Goal: Obtain resource: Download file/media

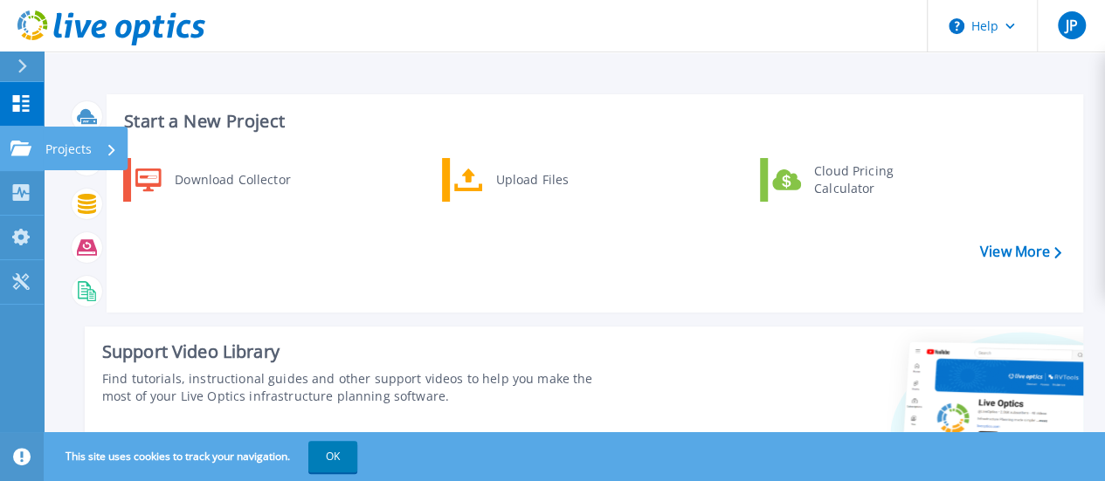
click at [31, 150] on div "Projects" at bounding box center [50, 149] width 81 height 16
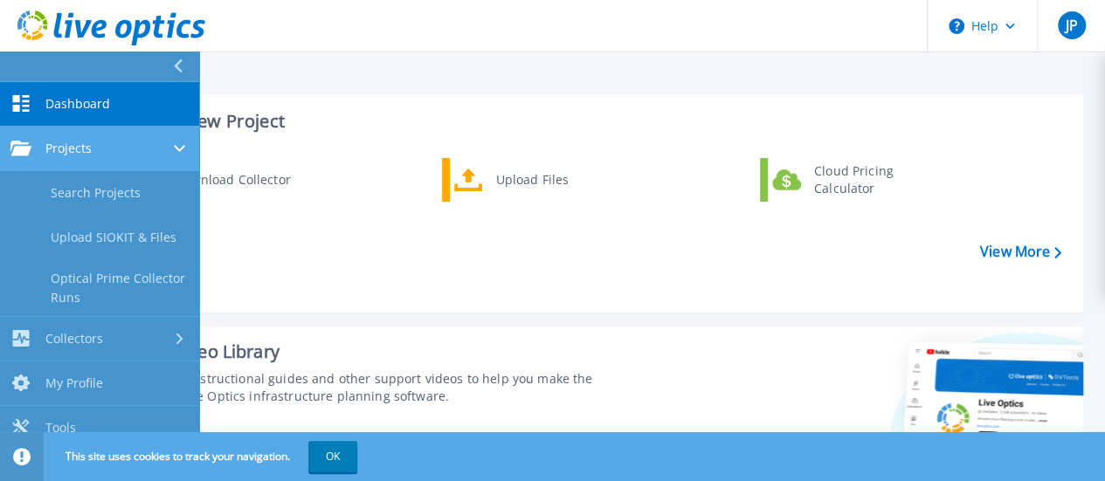
click at [70, 144] on span "Projects" at bounding box center [68, 149] width 46 height 16
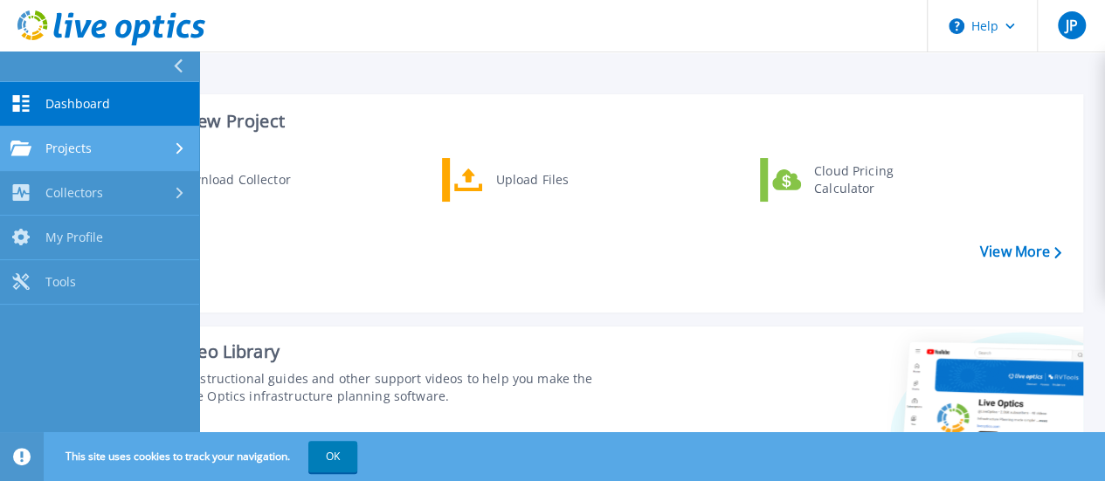
click at [79, 153] on span "Projects" at bounding box center [68, 149] width 46 height 16
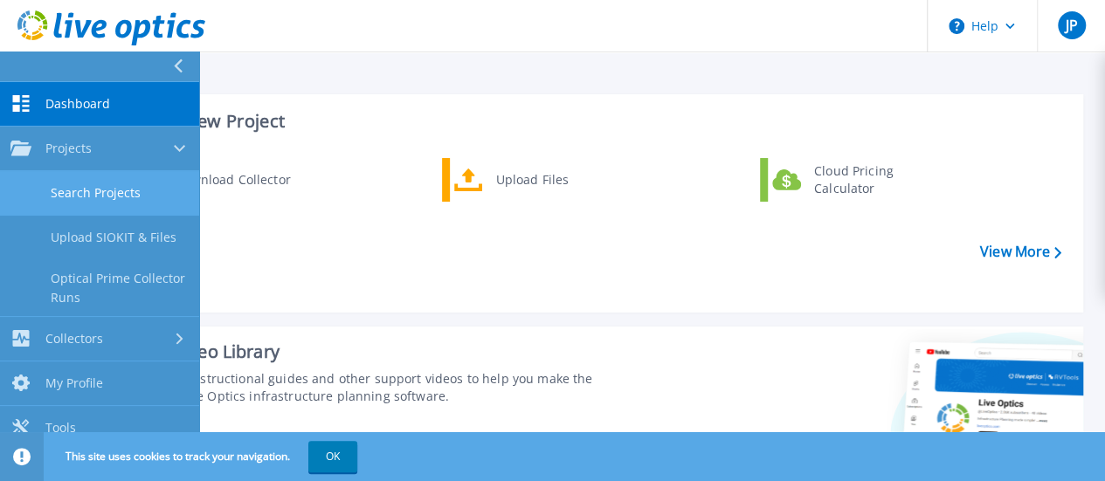
click at [103, 197] on link "Search Projects" at bounding box center [99, 193] width 199 height 45
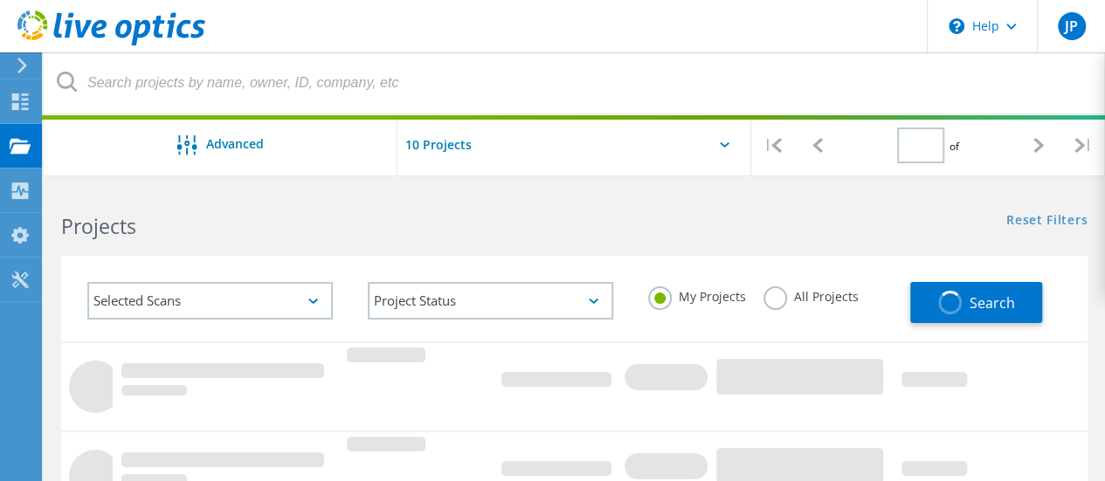
type input "1"
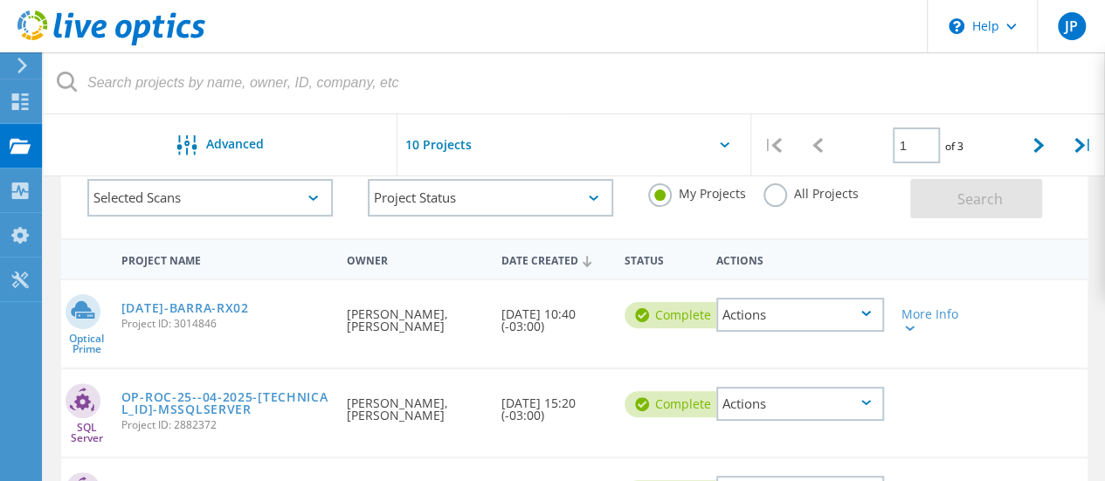
scroll to position [87, 0]
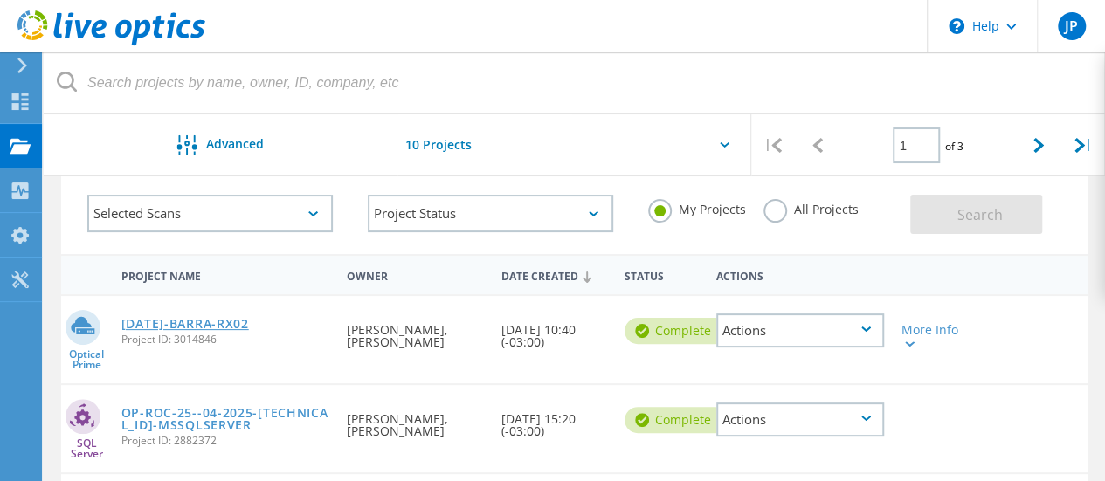
click at [176, 327] on link "[DATE]-BARRA-RX02" at bounding box center [185, 324] width 128 height 12
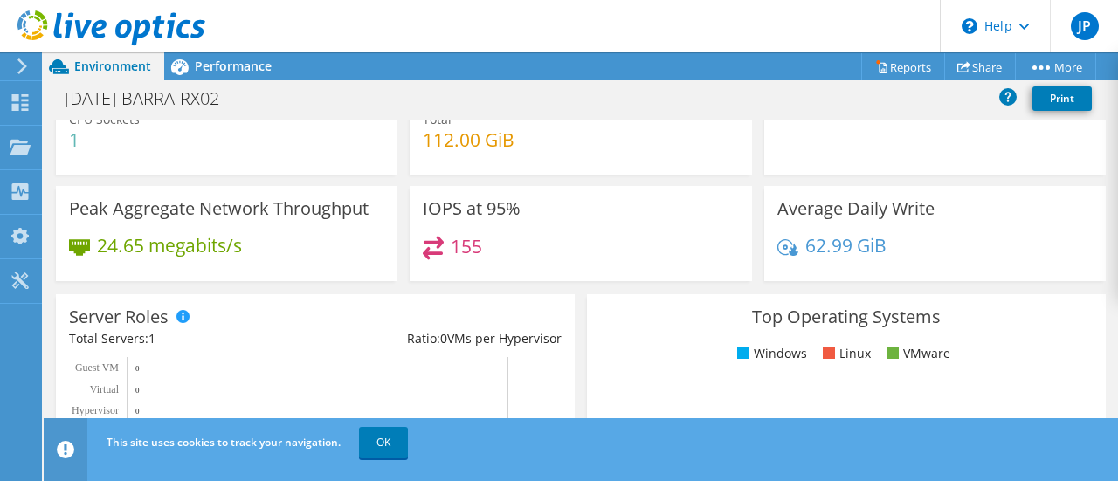
scroll to position [87, 0]
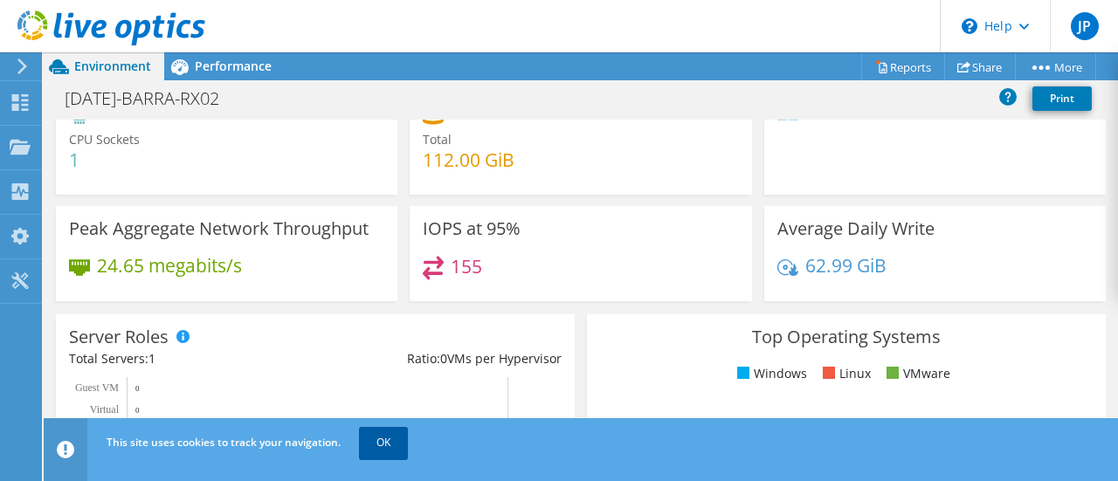
click at [391, 440] on link "OK" at bounding box center [383, 442] width 49 height 31
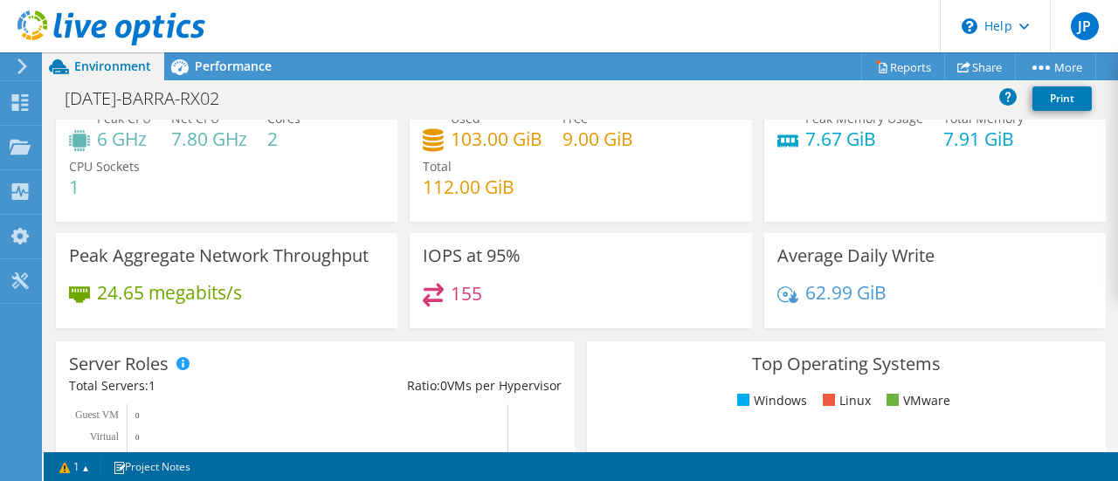
scroll to position [0, 0]
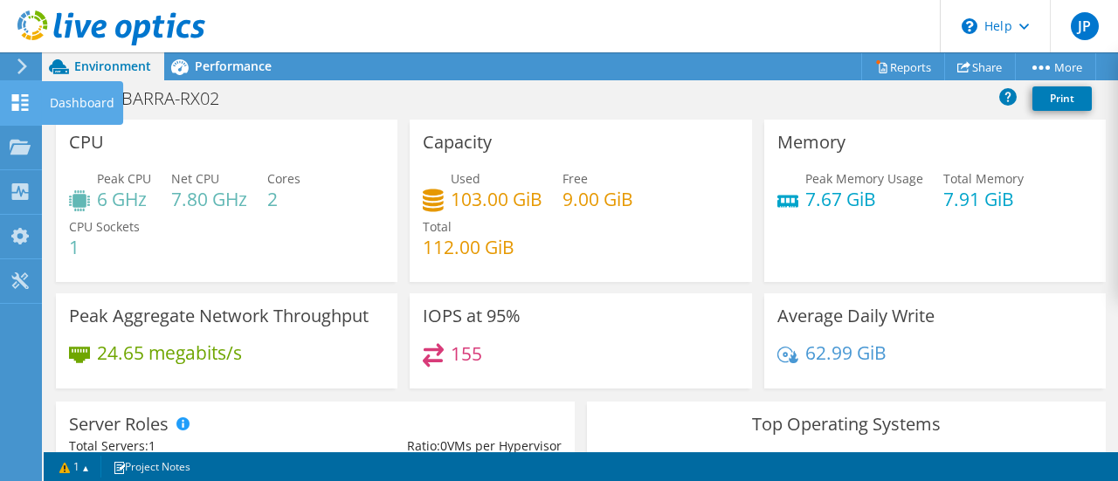
click at [27, 104] on use at bounding box center [20, 102] width 17 height 17
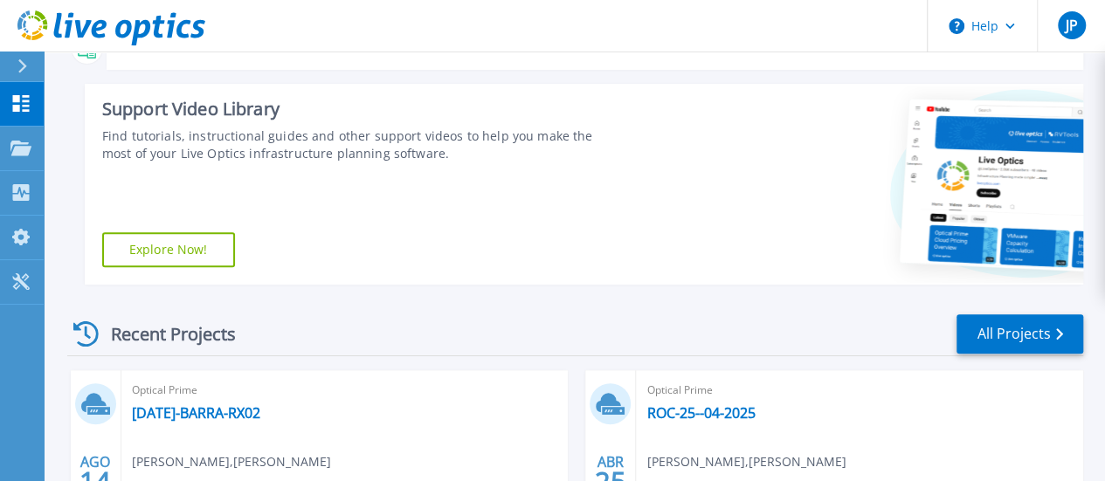
scroll to position [437, 0]
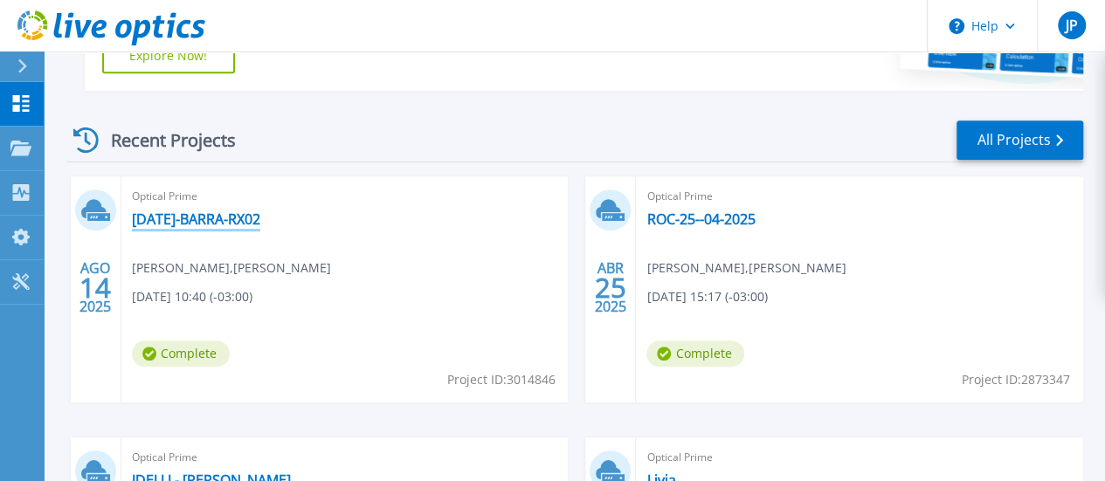
click at [178, 217] on link "[DATE]-BARRA-RX02" at bounding box center [196, 218] width 128 height 17
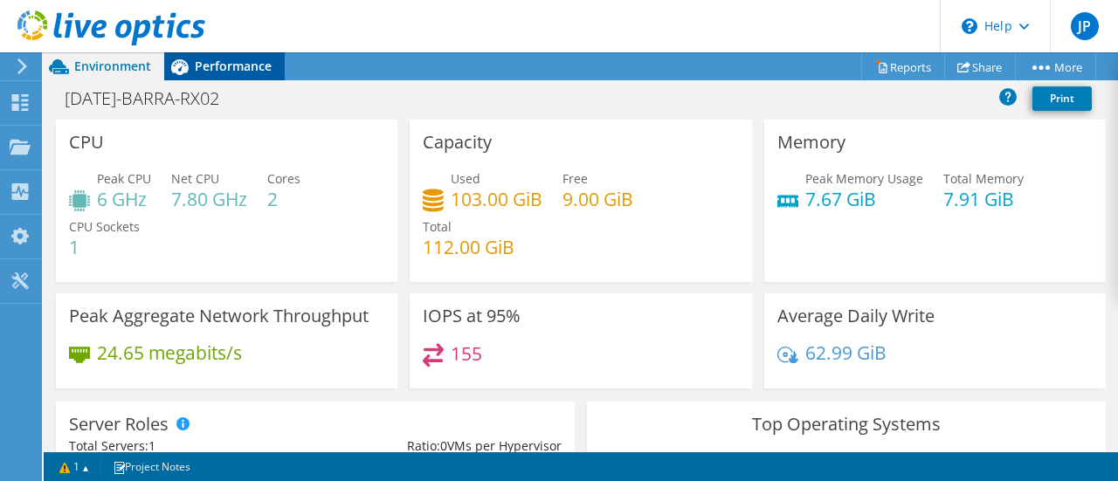
click at [213, 62] on span "Performance" at bounding box center [233, 66] width 77 height 17
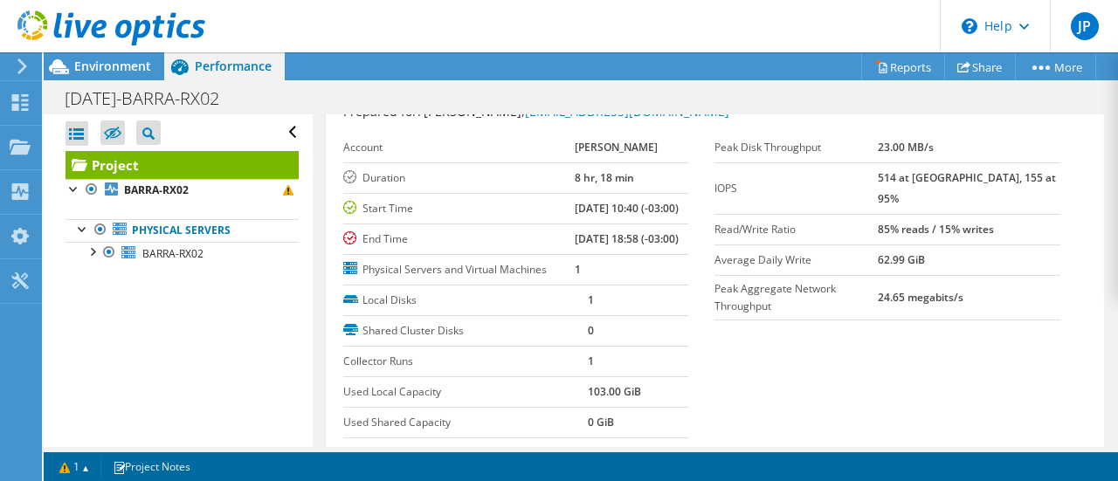
scroll to position [87, 0]
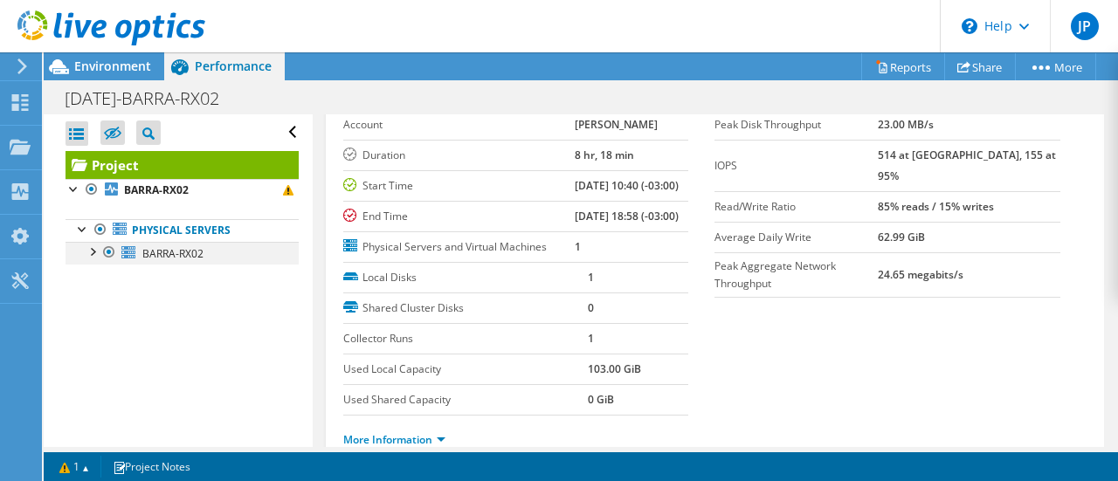
click at [91, 251] on div at bounding box center [91, 250] width 17 height 17
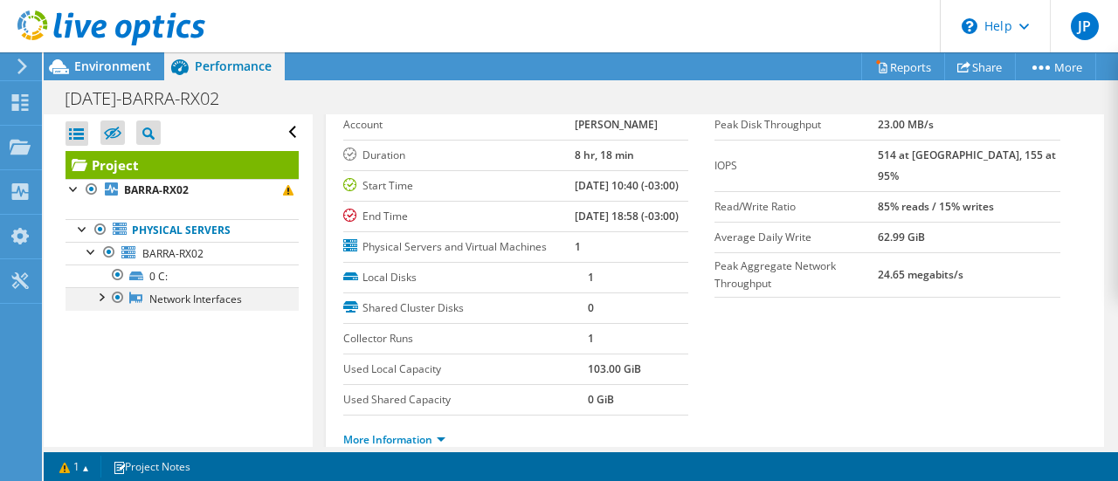
click at [101, 295] on div at bounding box center [100, 295] width 17 height 17
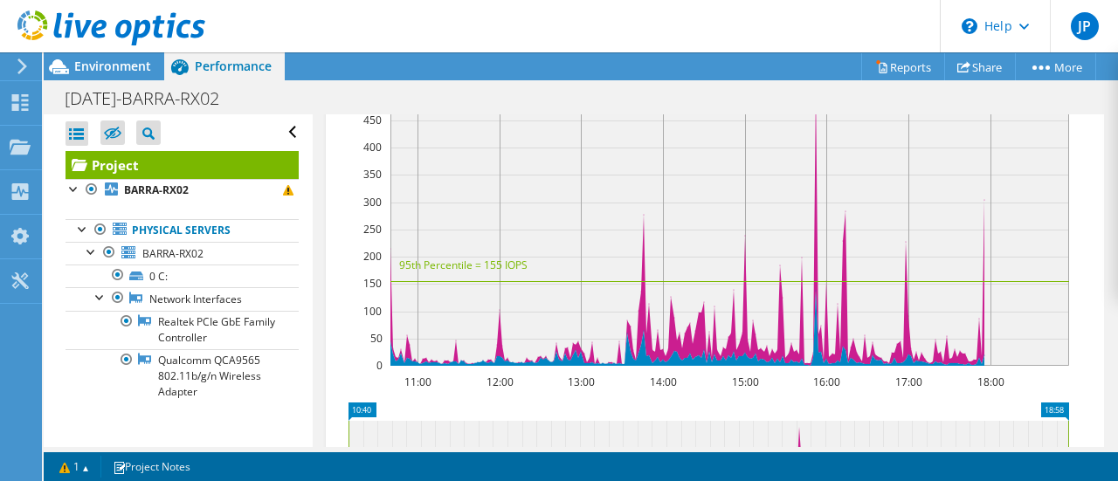
scroll to position [423, 0]
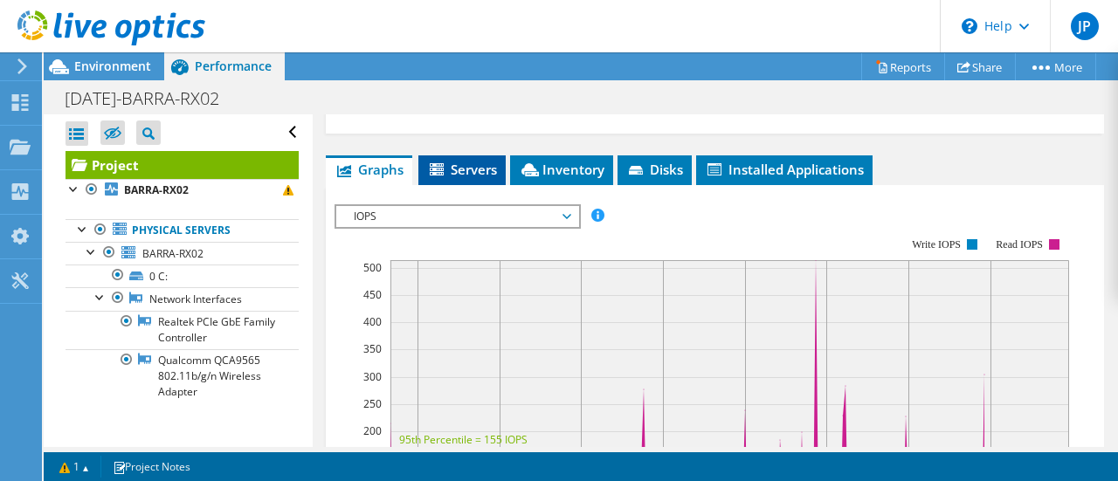
click at [461, 178] on span "Servers" at bounding box center [462, 169] width 70 height 17
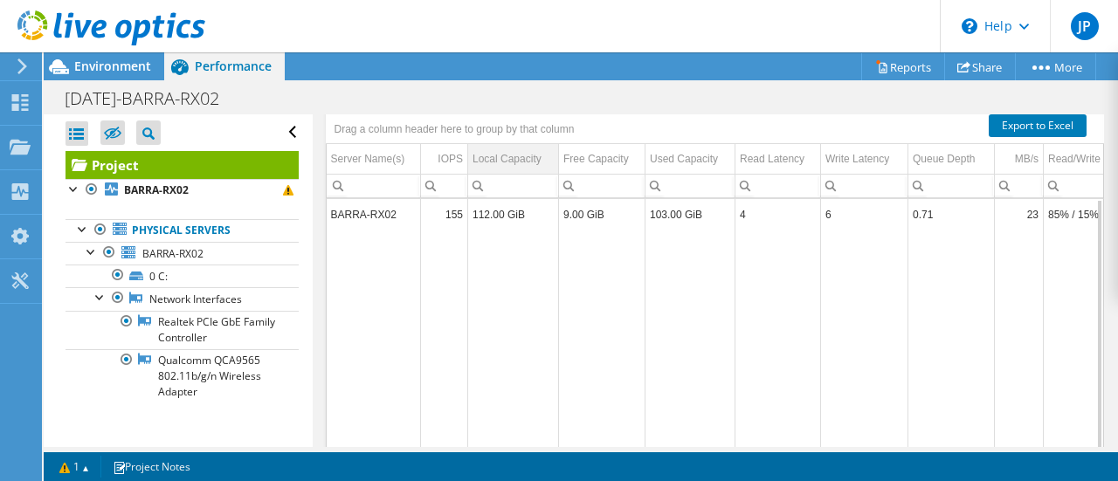
scroll to position [475, 0]
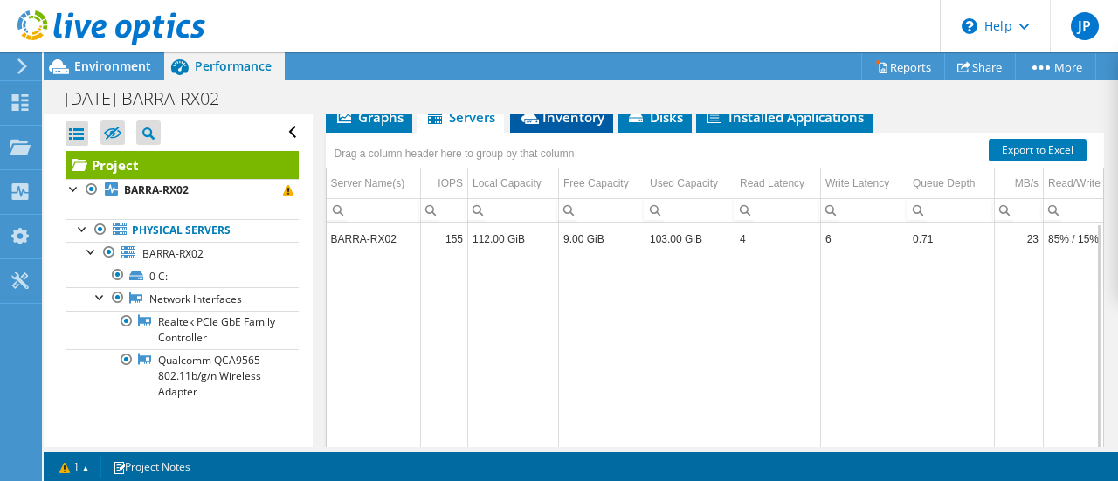
click at [559, 126] on span "Inventory" at bounding box center [562, 116] width 86 height 17
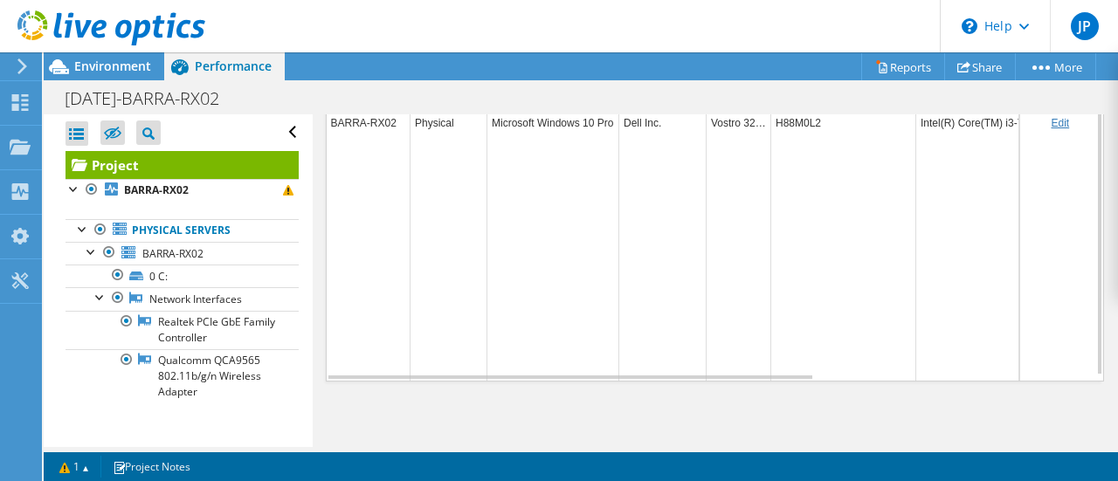
scroll to position [388, 0]
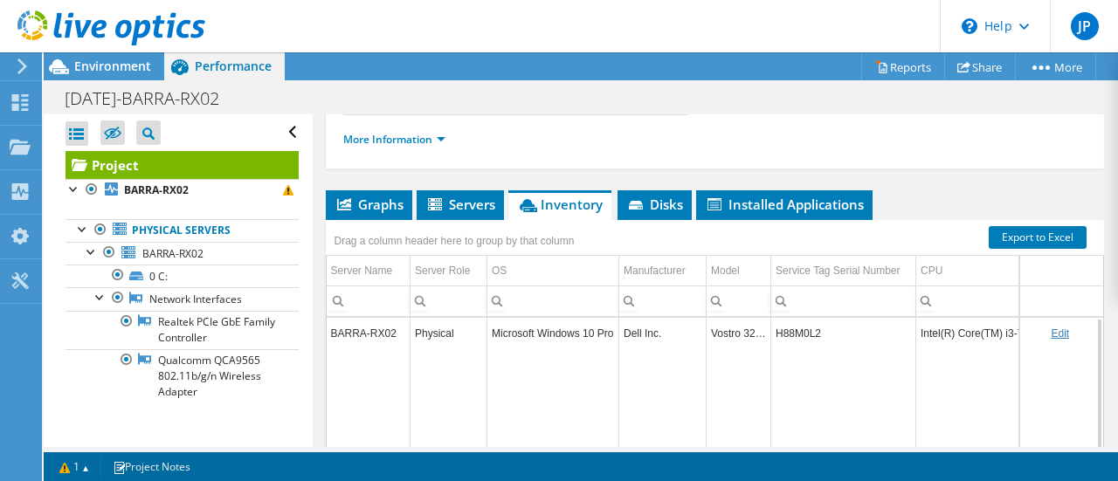
click at [276, 127] on div "Open All Close All Hide Excluded Nodes Project Tree Filter" at bounding box center [182, 132] width 233 height 37
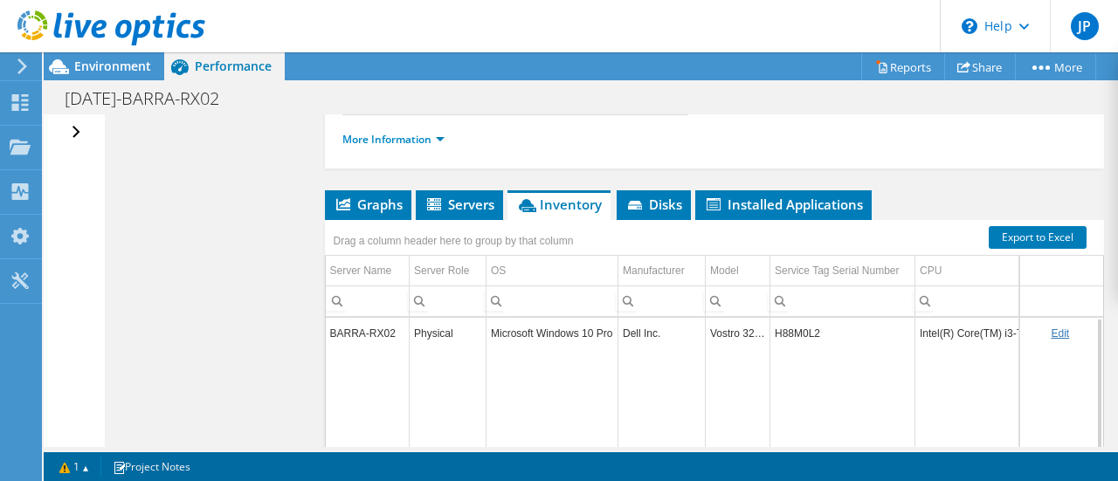
click at [74, 134] on div "Open All Close All Hide Excluded Nodes Project Tree Filter" at bounding box center [78, 132] width 25 height 37
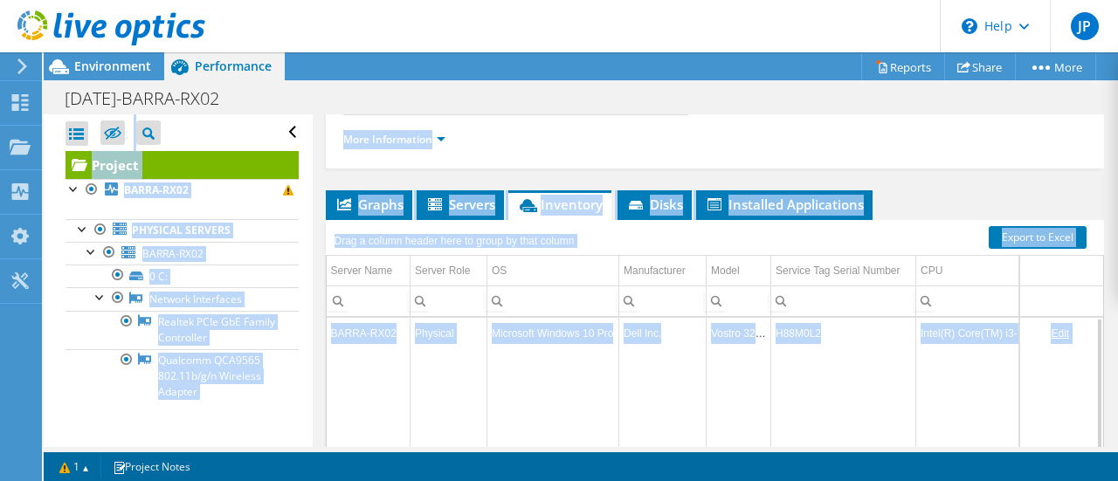
drag, startPoint x: 477, startPoint y: 448, endPoint x: 554, endPoint y: 455, distance: 77.2
click at [554, 455] on div "This project has been archived. No changes can be made, and graphs and summary …" at bounding box center [581, 266] width 1074 height 429
click at [954, 348] on td "Intel(R) Core(TM) i3-7100 CPU @ 3.90GHz" at bounding box center [1017, 333] width 203 height 31
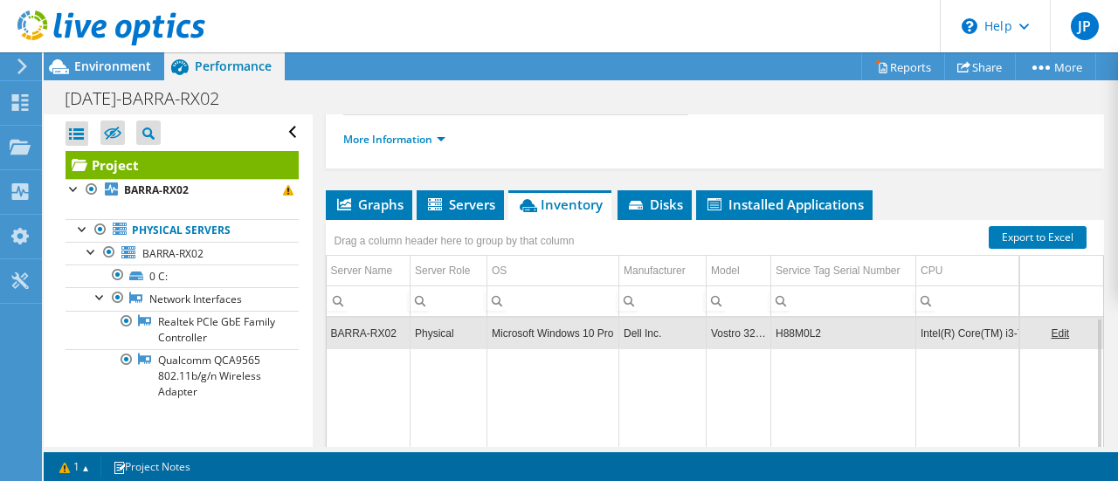
click at [941, 348] on td "Intel(R) Core(TM) i3-7100 CPU @ 3.90GHz" at bounding box center [1017, 333] width 203 height 31
drag, startPoint x: 939, startPoint y: 378, endPoint x: 1039, endPoint y: 385, distance: 100.7
click at [1039, 385] on div "BARRA-RX02 Physical Microsoft Windows 10 Pro Dell Inc. Vostro 3268 H88M0L2 Inte…" at bounding box center [715, 454] width 779 height 275
click at [1051, 340] on link "Edit" at bounding box center [1060, 334] width 18 height 12
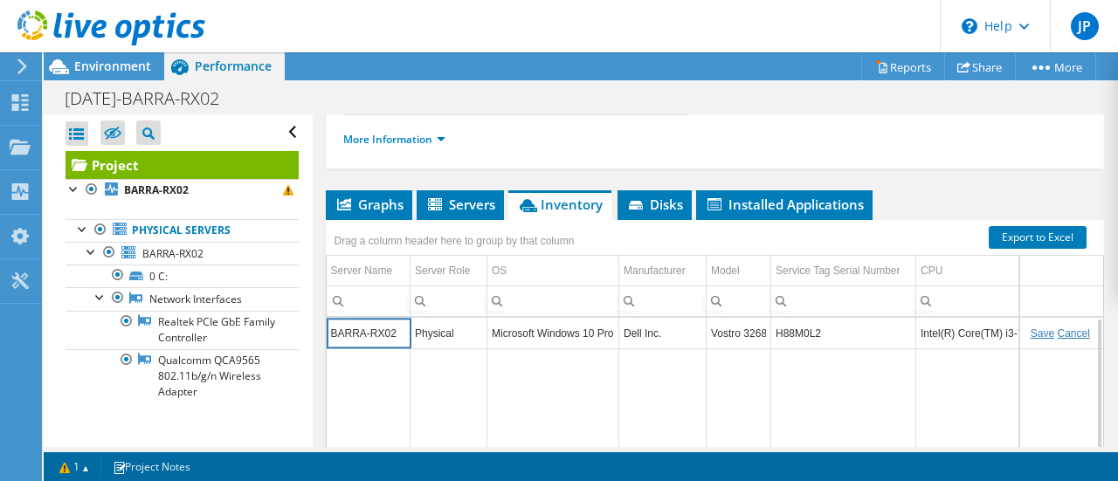
click at [961, 345] on input "Intel(R) Core(TM) i3-7100 CPU @ 3.90GHz" at bounding box center [1017, 333] width 203 height 23
drag, startPoint x: 919, startPoint y: 382, endPoint x: 1103, endPoint y: 418, distance: 187.9
click at [1103, 418] on div "Project Details Prepared for: [PERSON_NAME], [EMAIL_ADDRESS][DOMAIN_NAME] Accou…" at bounding box center [715, 192] width 805 height 931
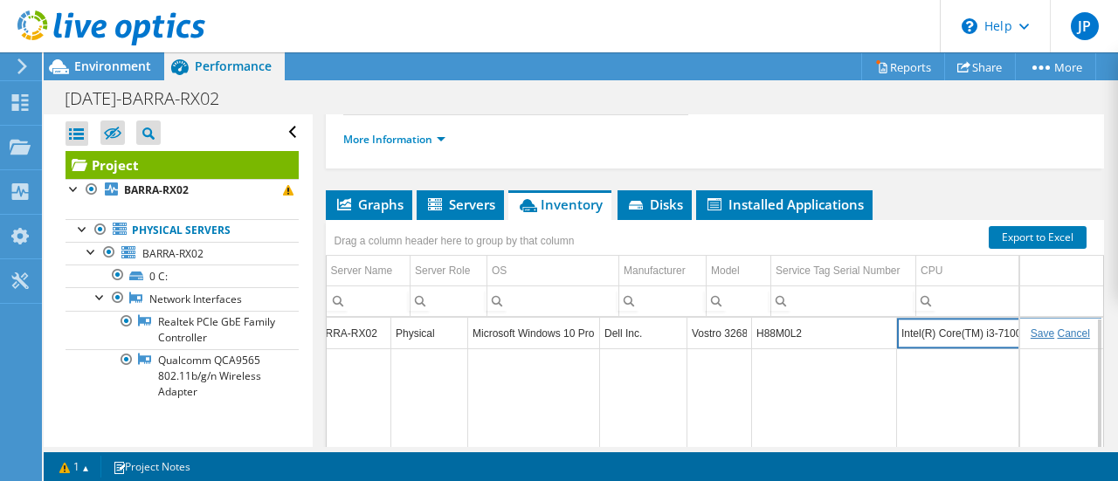
scroll to position [0, 24]
click at [964, 411] on td "Data grid" at bounding box center [994, 469] width 203 height 243
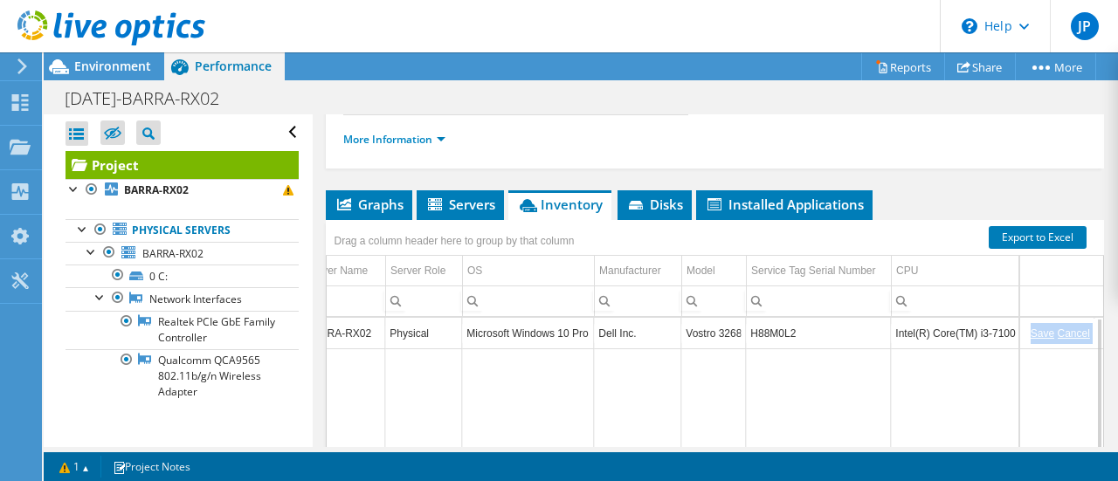
drag, startPoint x: 980, startPoint y: 416, endPoint x: 992, endPoint y: 427, distance: 16.7
click at [1013, 424] on div "BARRA-RX02 Physical Microsoft Windows 10 Pro Dell Inc. Vostro 3268 H88M0L2 Inte…" at bounding box center [715, 454] width 779 height 275
click at [981, 417] on td "Data grid" at bounding box center [992, 469] width 203 height 243
drag, startPoint x: 973, startPoint y: 410, endPoint x: 893, endPoint y: 403, distance: 80.7
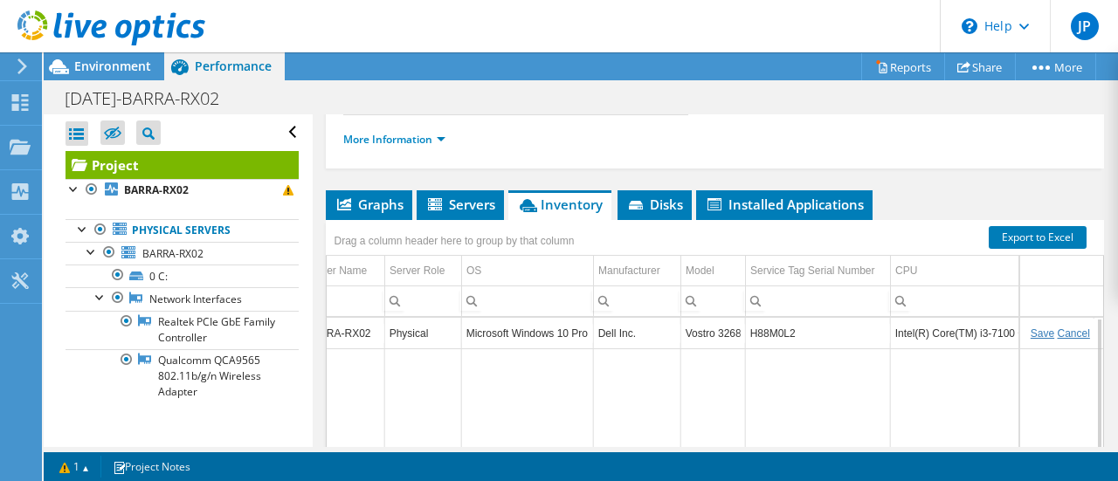
click at [893, 403] on td "Data grid" at bounding box center [991, 469] width 203 height 243
click at [989, 286] on td "CPU" at bounding box center [992, 271] width 203 height 31
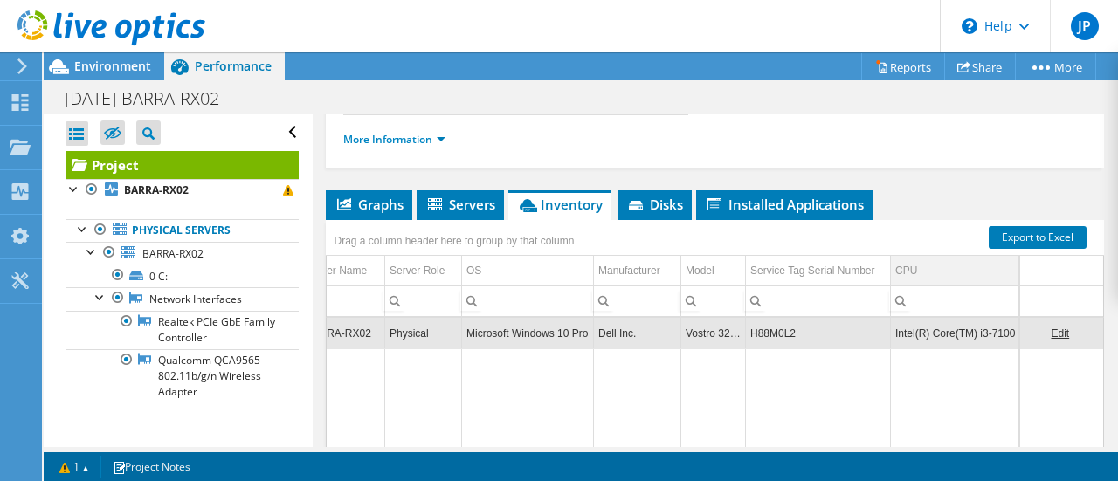
scroll to position [0, 24]
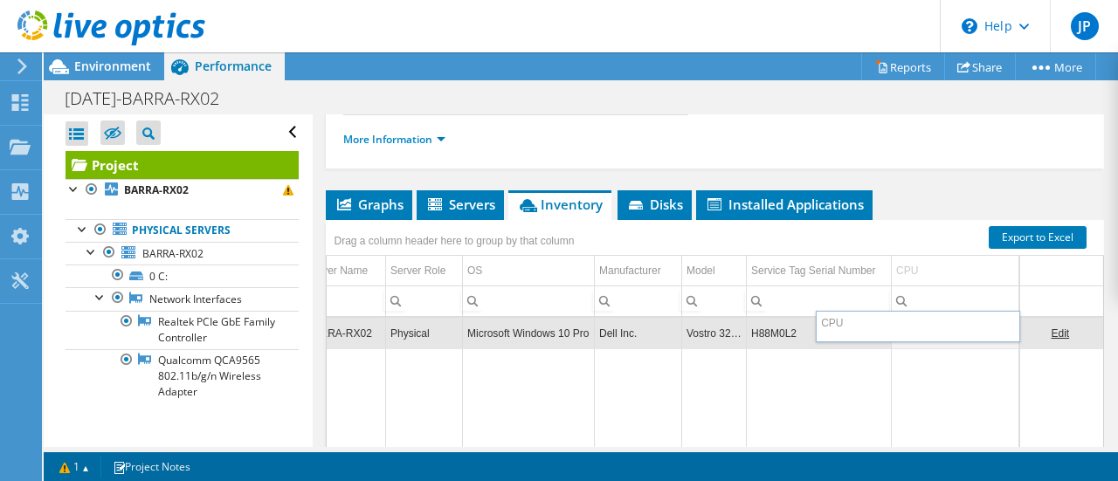
drag, startPoint x: 983, startPoint y: 326, endPoint x: 908, endPoint y: 331, distance: 75.3
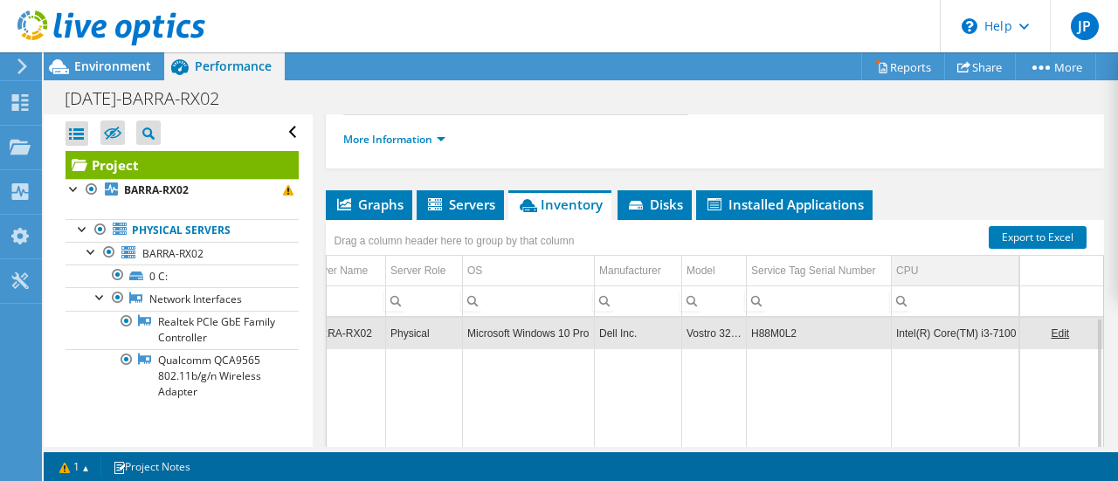
click at [969, 286] on td "CPU" at bounding box center [993, 271] width 203 height 31
drag, startPoint x: 986, startPoint y: 384, endPoint x: 1031, endPoint y: 386, distance: 44.6
click at [1031, 386] on div "BARRA-RX02 Physical Microsoft Windows 10 Pro Dell Inc. Vostro 3268 H88M0L2 Inte…" at bounding box center [715, 454] width 779 height 275
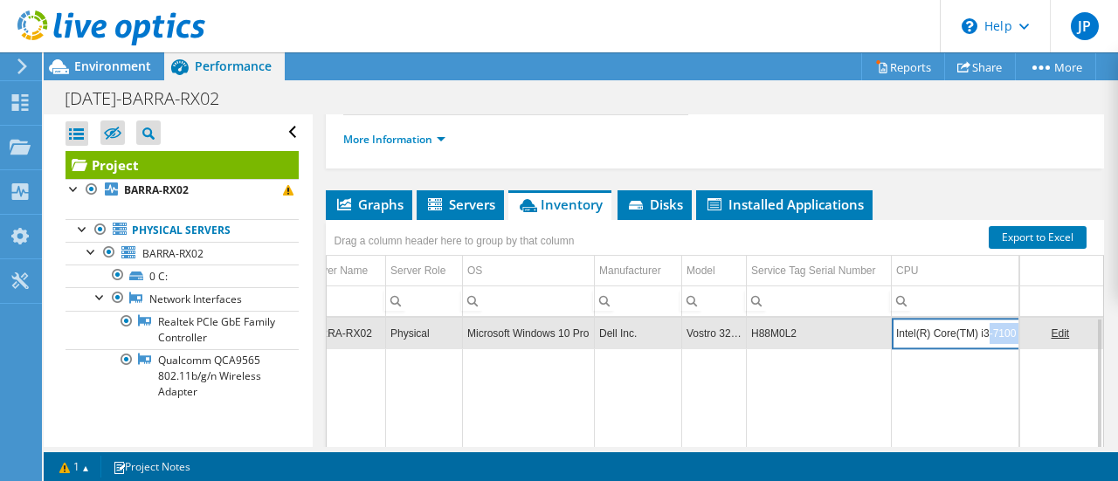
scroll to position [0, 114]
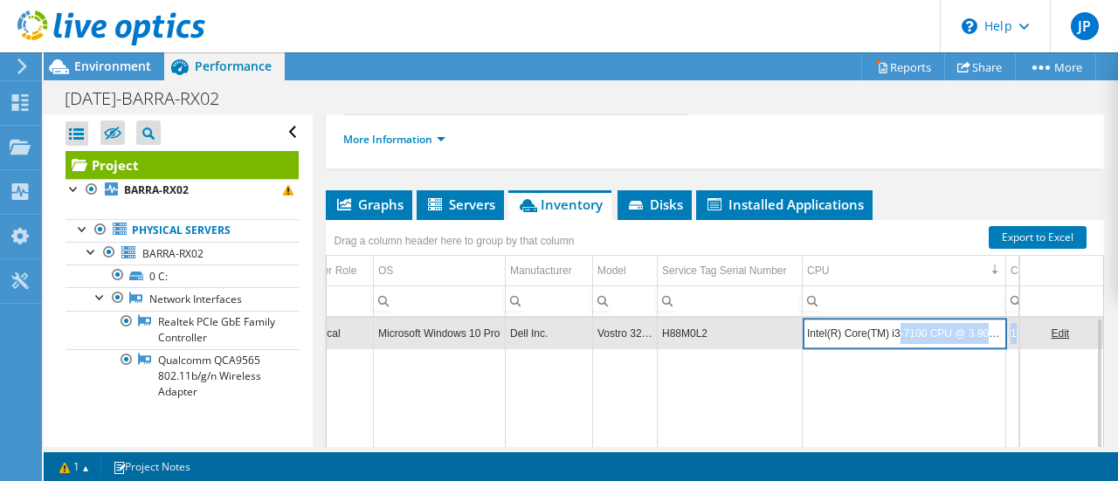
click at [881, 425] on td "Data grid" at bounding box center [904, 469] width 203 height 243
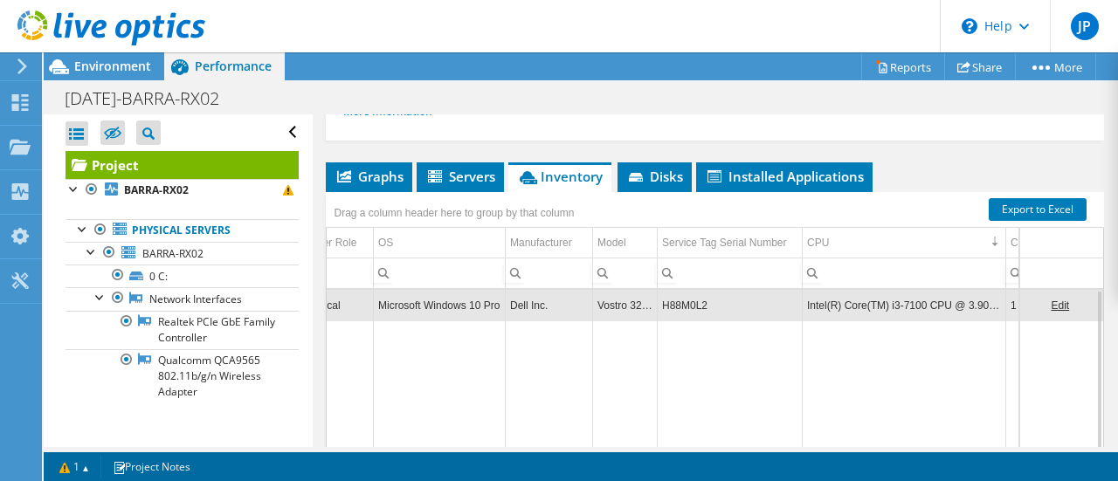
scroll to position [437, 0]
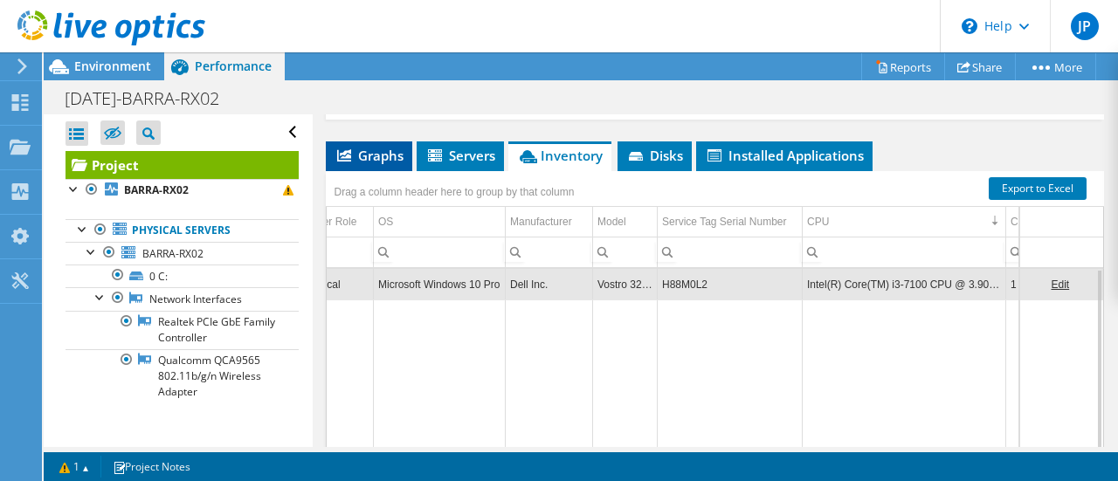
click at [377, 164] on span "Graphs" at bounding box center [368, 155] width 69 height 17
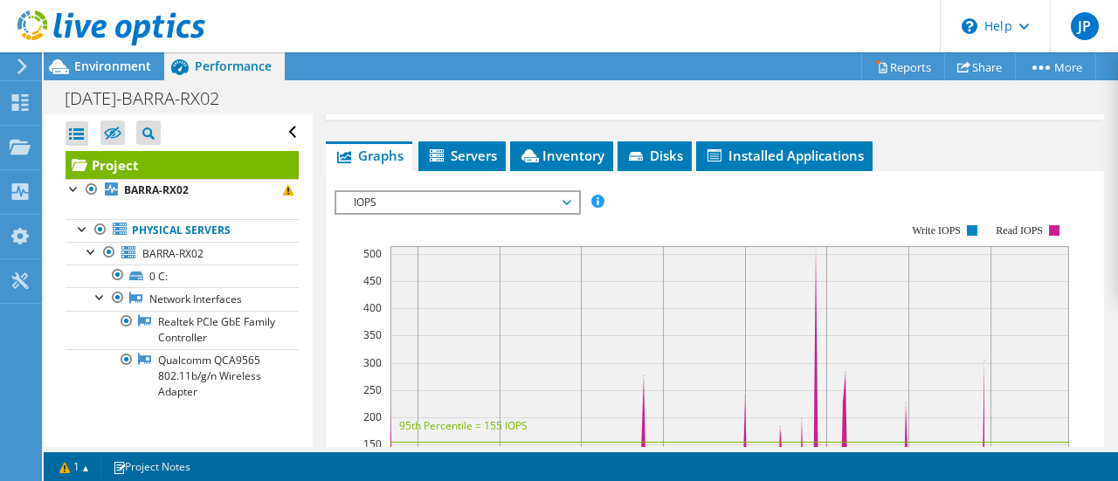
click at [562, 213] on span "IOPS" at bounding box center [457, 202] width 224 height 21
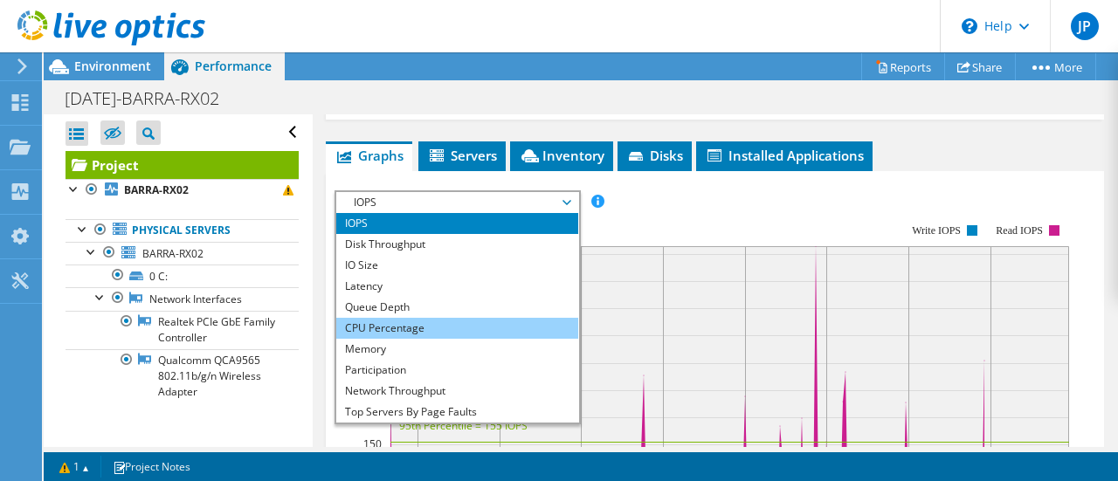
click at [393, 339] on li "CPU Percentage" at bounding box center [457, 328] width 242 height 21
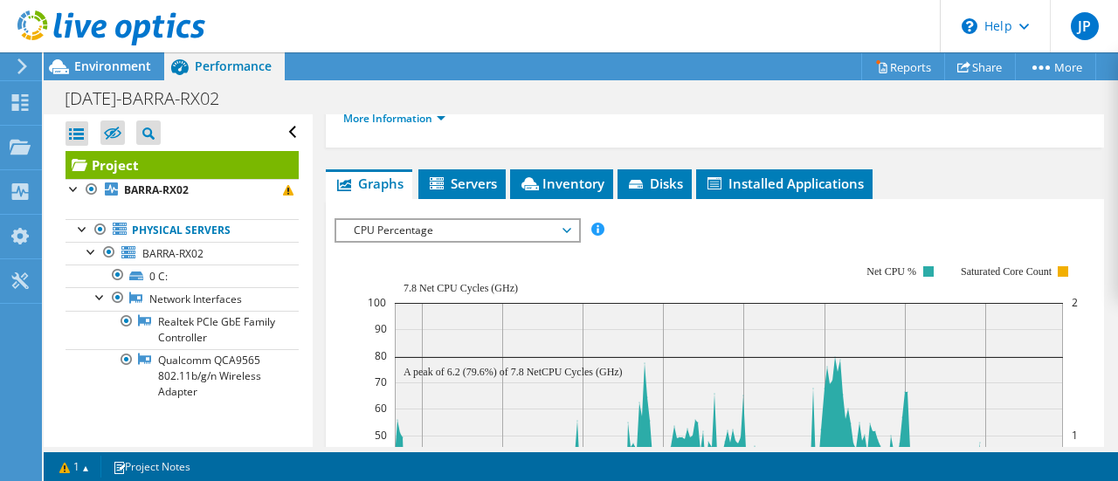
scroll to position [431, 0]
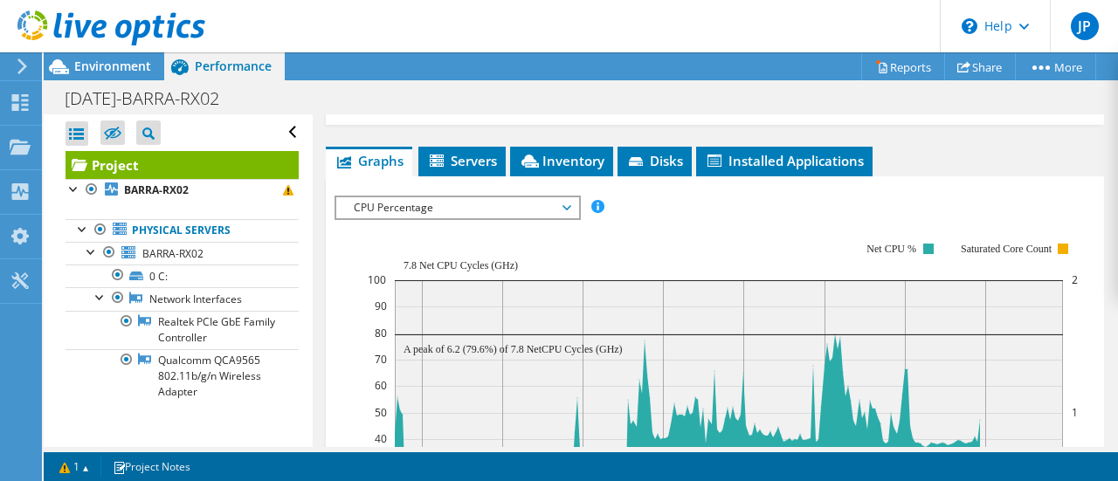
click at [571, 218] on span "CPU Percentage" at bounding box center [457, 207] width 242 height 21
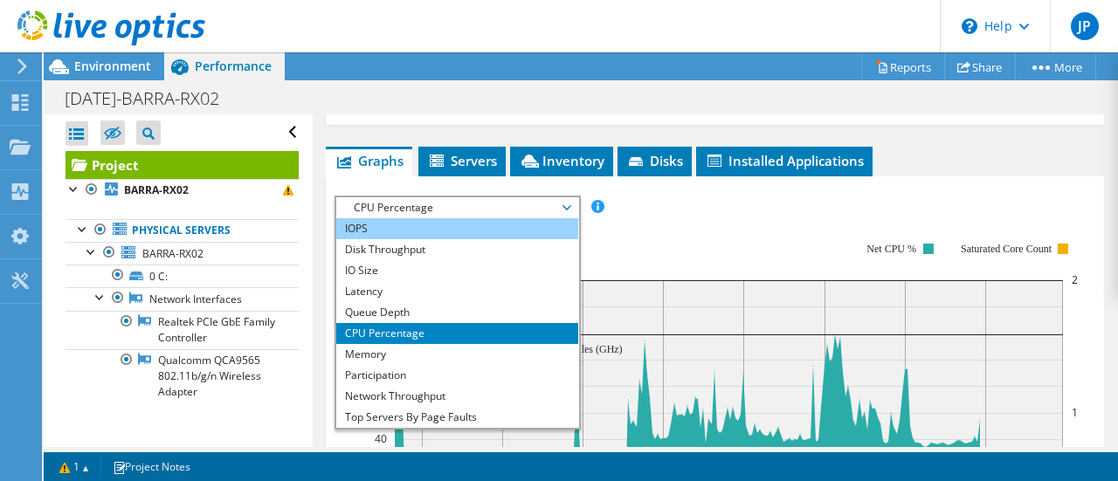
click at [395, 239] on li "IOPS" at bounding box center [457, 228] width 242 height 21
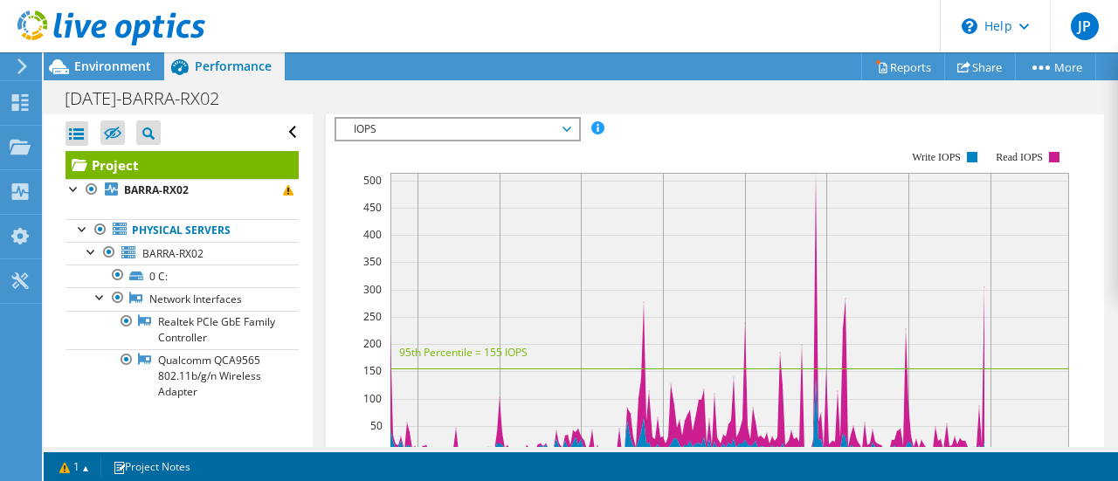
scroll to position [423, 0]
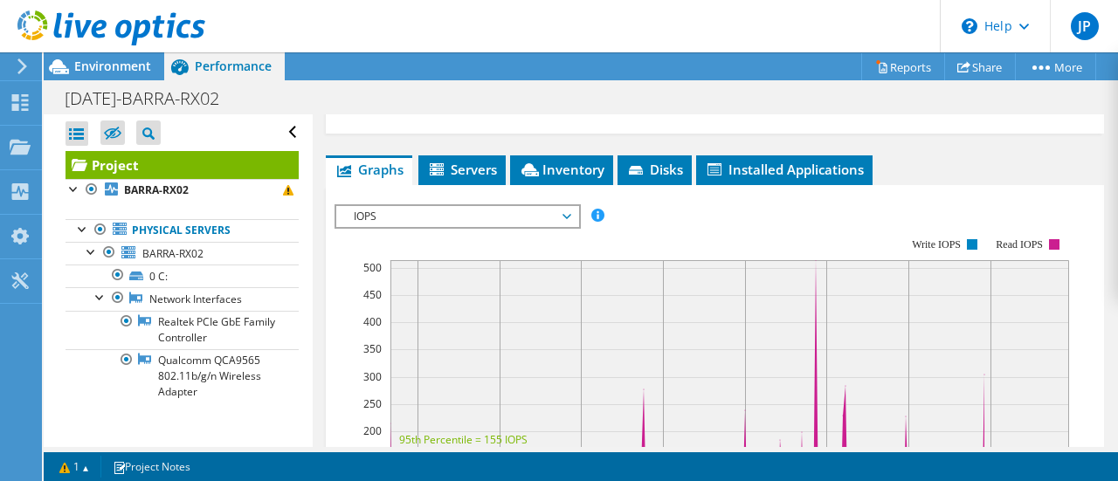
click at [451, 227] on span "IOPS" at bounding box center [457, 216] width 224 height 21
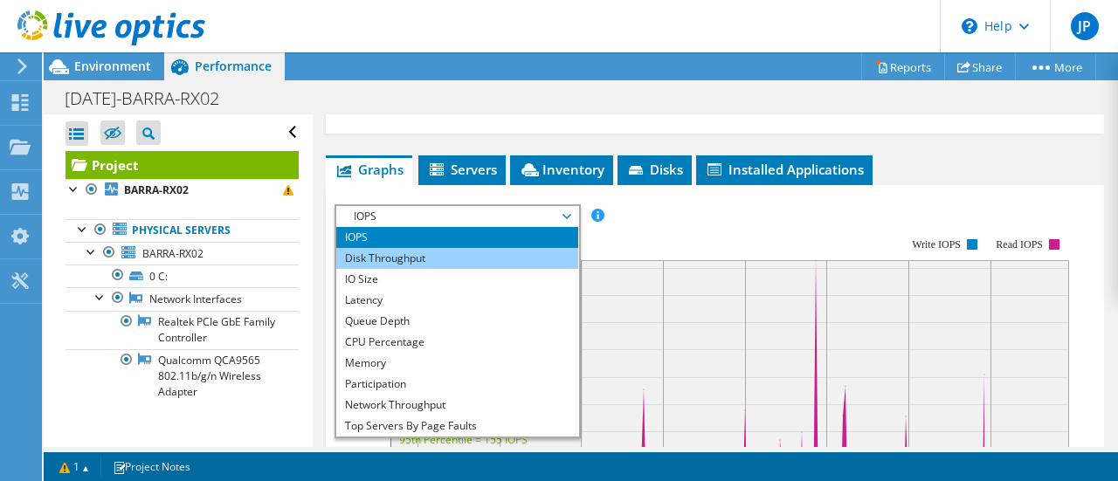
click at [411, 269] on li "Disk Throughput" at bounding box center [457, 258] width 242 height 21
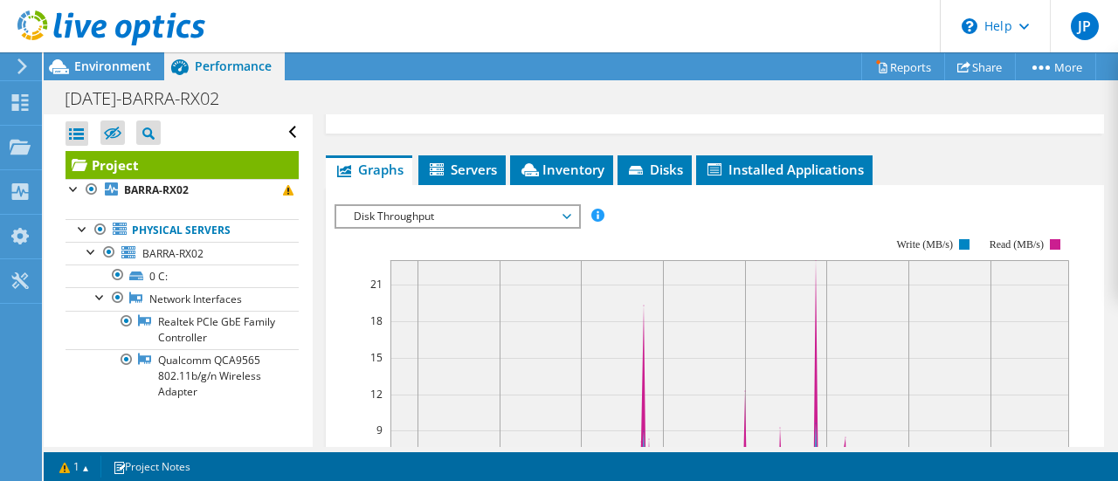
click at [484, 227] on span "Disk Throughput" at bounding box center [457, 216] width 224 height 21
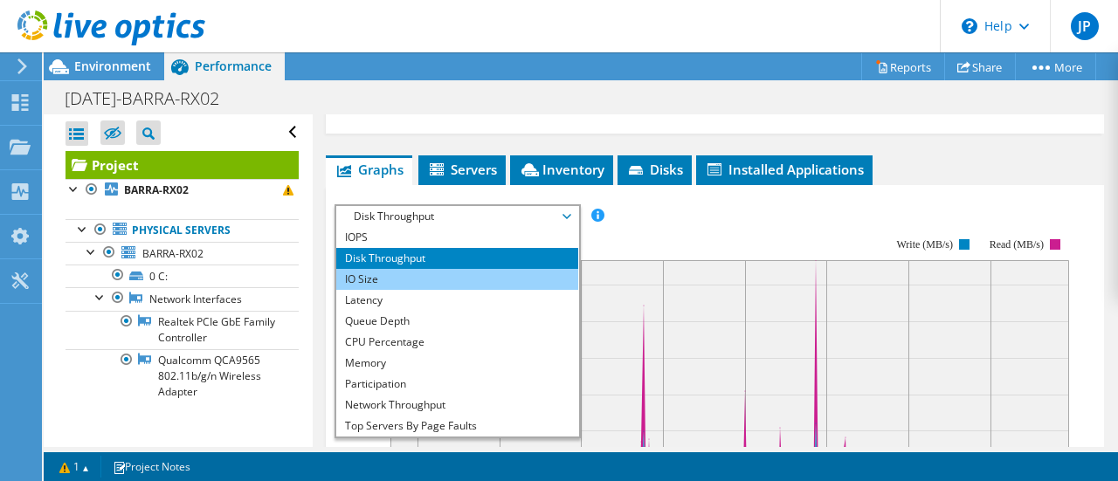
click at [403, 290] on li "IO Size" at bounding box center [457, 279] width 242 height 21
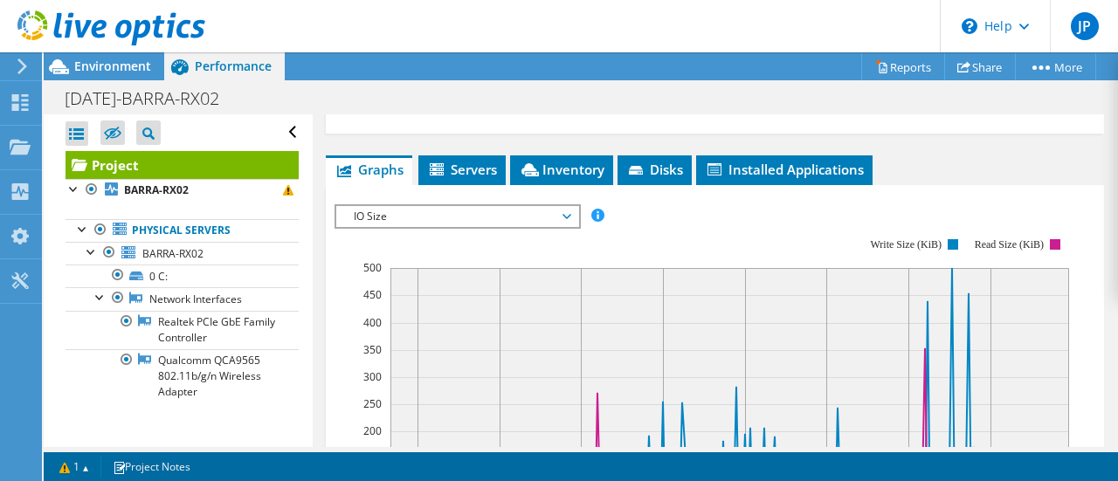
click at [435, 227] on span "IO Size" at bounding box center [457, 216] width 224 height 21
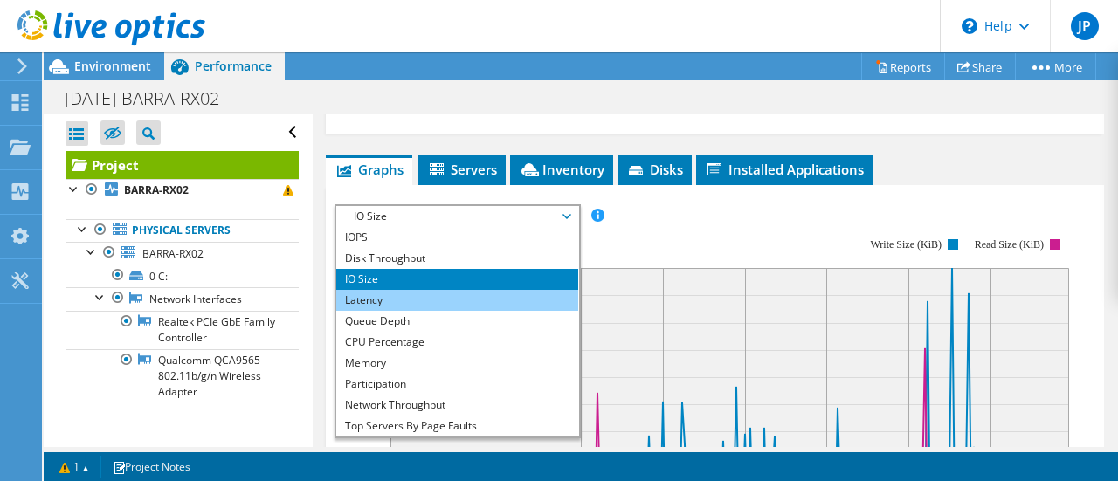
click at [400, 311] on li "Latency" at bounding box center [457, 300] width 242 height 21
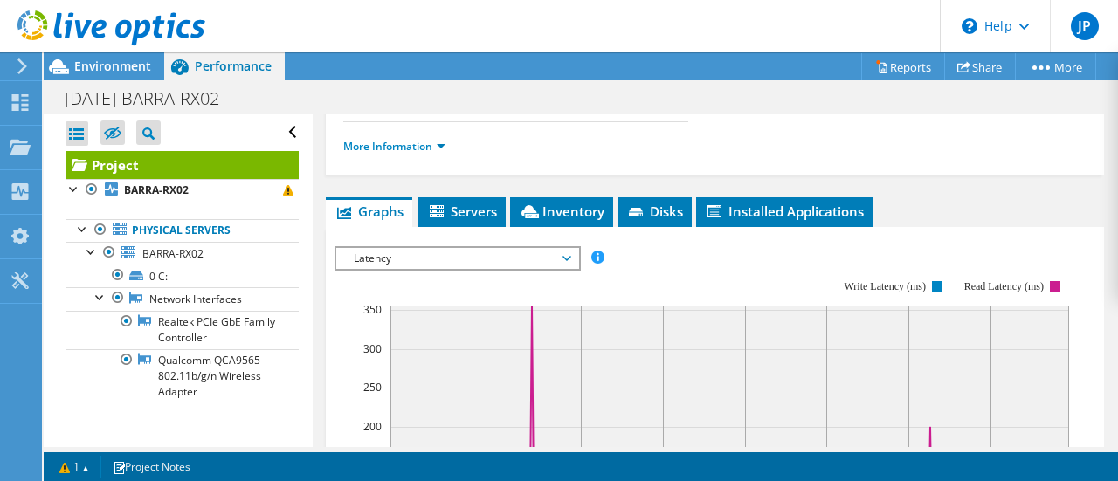
scroll to position [335, 0]
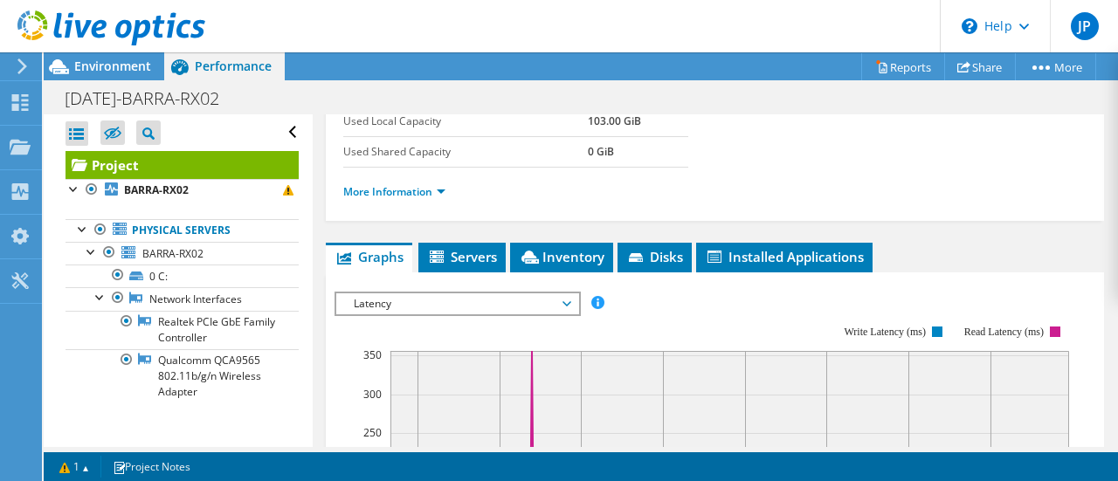
click at [456, 314] on span "Latency" at bounding box center [457, 303] width 224 height 21
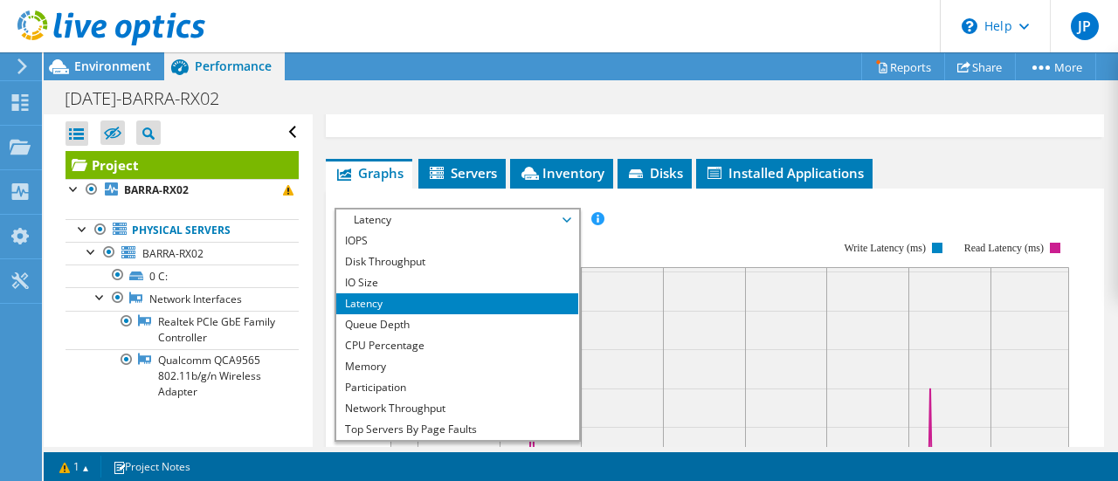
scroll to position [510, 0]
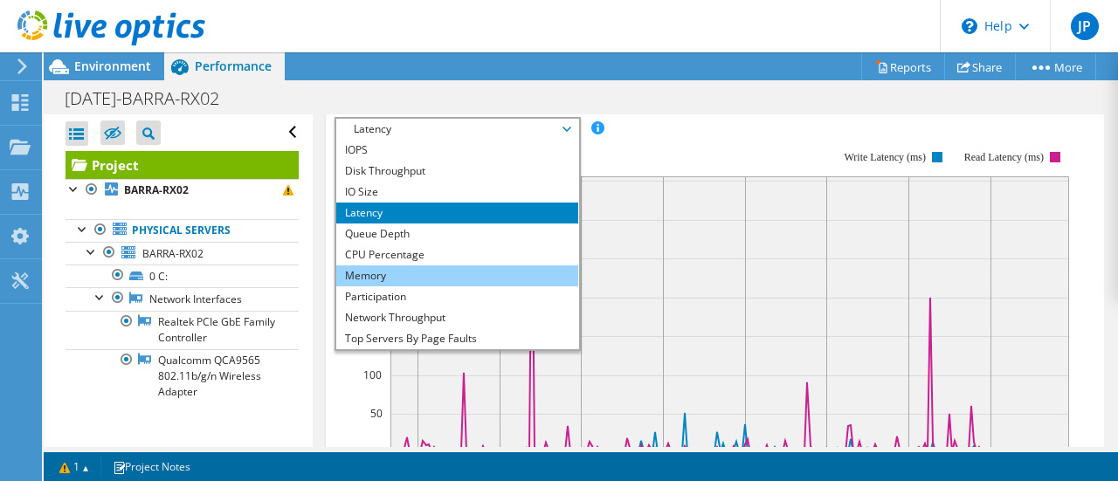
click at [392, 286] on li "Memory" at bounding box center [457, 275] width 242 height 21
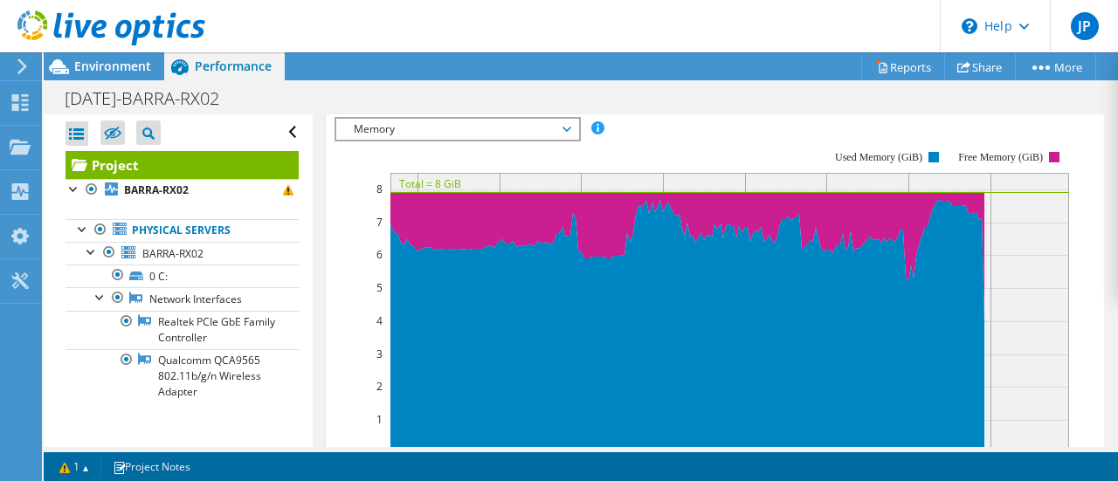
click at [562, 140] on span "Memory" at bounding box center [457, 129] width 224 height 21
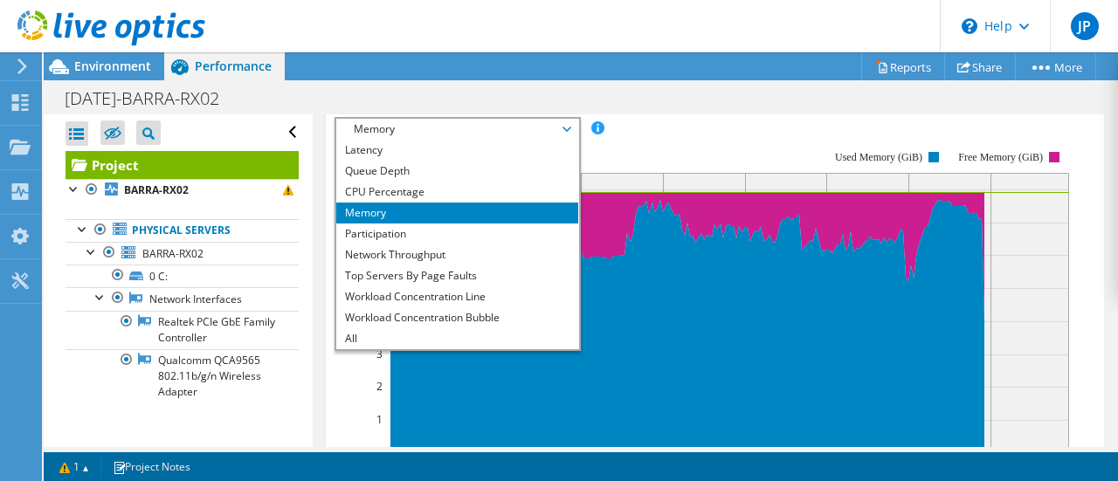
scroll to position [63, 0]
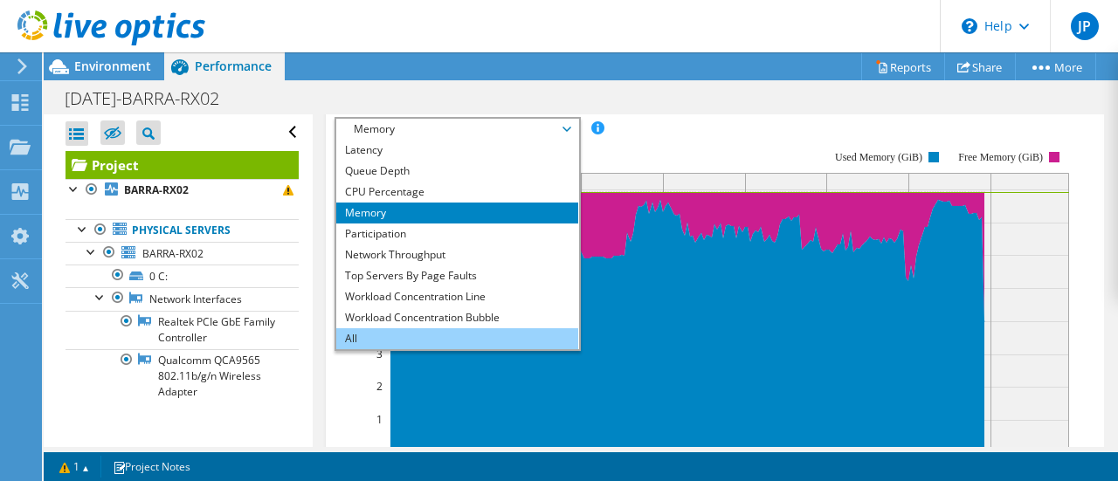
click at [384, 349] on li "All" at bounding box center [457, 338] width 242 height 21
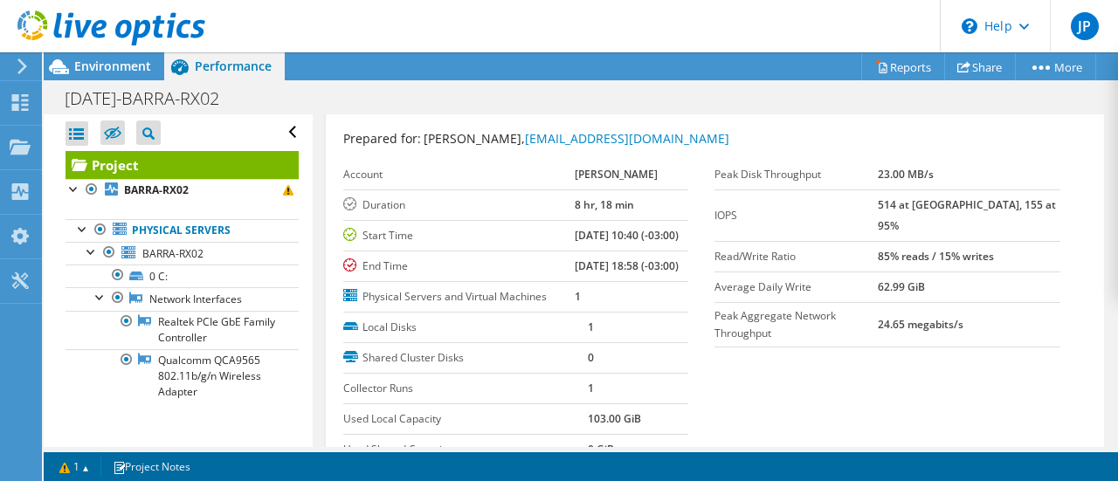
scroll to position [0, 0]
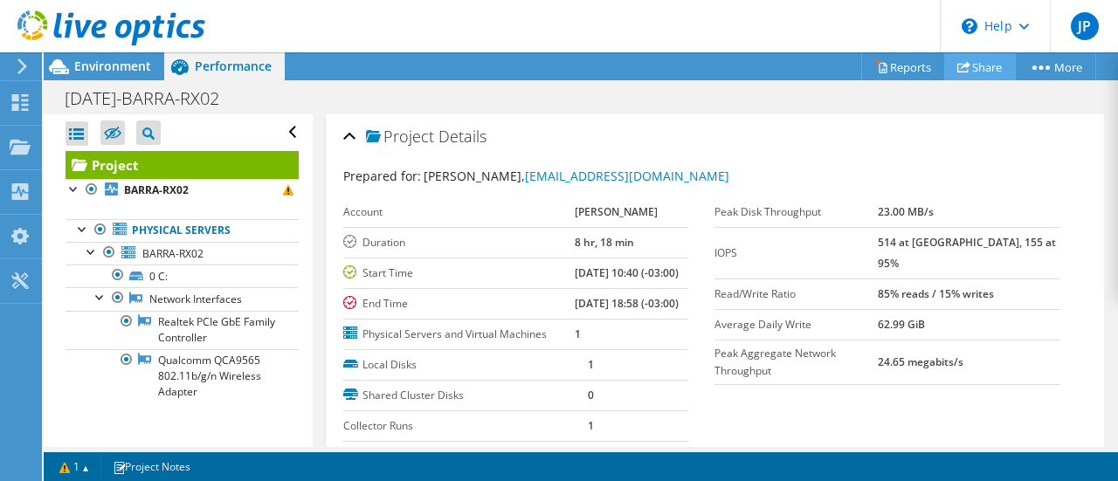
click at [978, 65] on link "Share" at bounding box center [980, 66] width 72 height 27
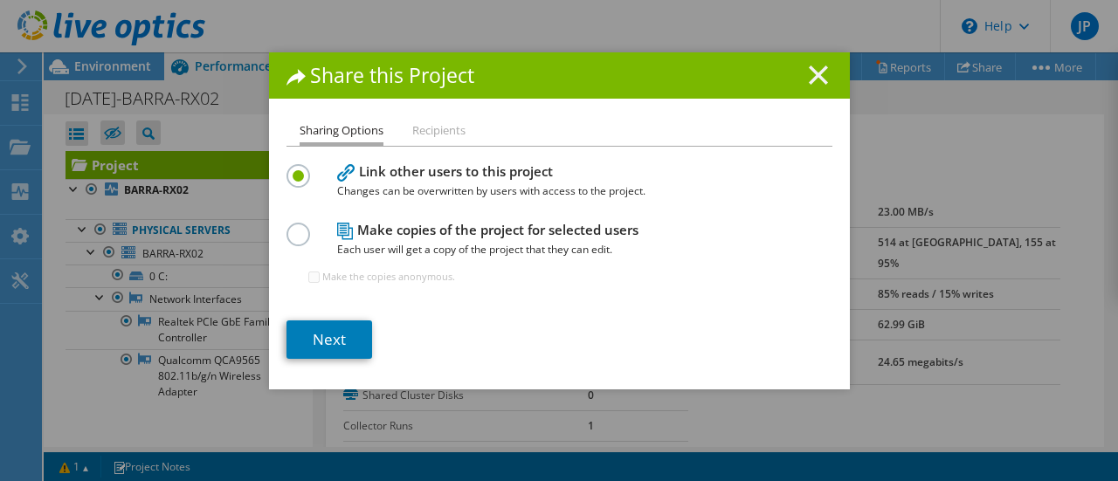
click at [810, 79] on icon at bounding box center [818, 75] width 19 height 19
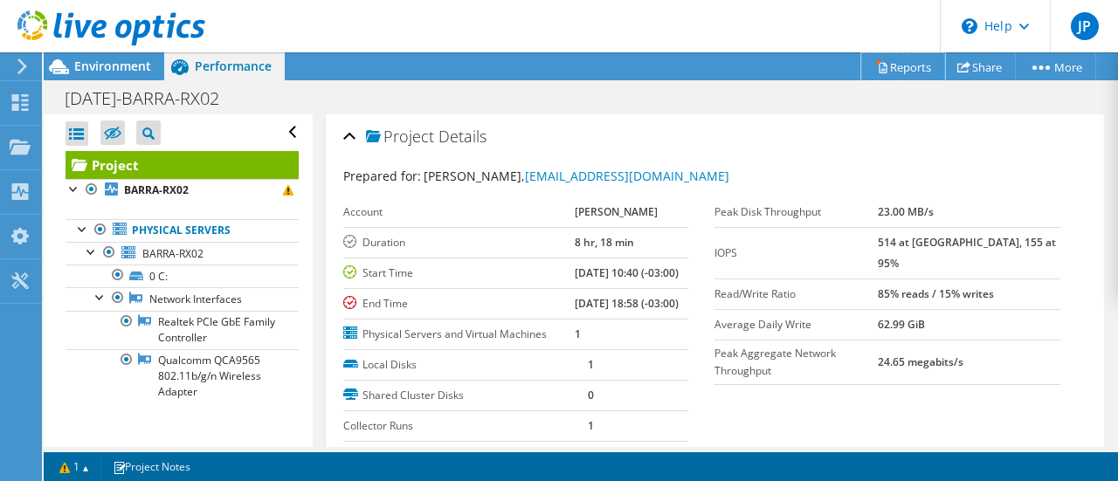
click at [893, 64] on link "Reports" at bounding box center [903, 66] width 84 height 27
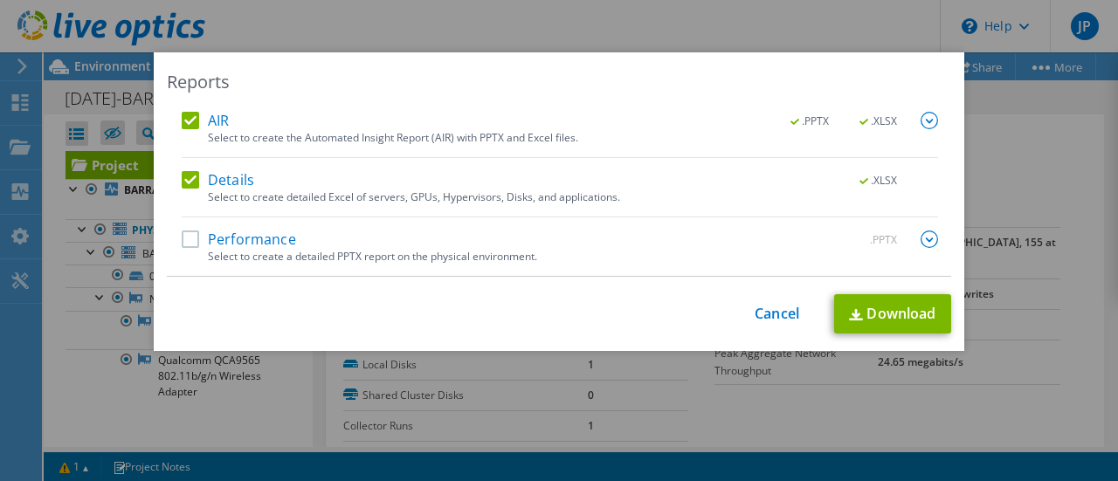
click at [185, 237] on label "Performance" at bounding box center [239, 239] width 114 height 17
click at [0, 0] on input "Performance" at bounding box center [0, 0] width 0 height 0
click at [185, 177] on label "Details" at bounding box center [218, 179] width 72 height 17
click at [0, 0] on input "Details" at bounding box center [0, 0] width 0 height 0
click at [182, 120] on label "AIR" at bounding box center [205, 120] width 47 height 17
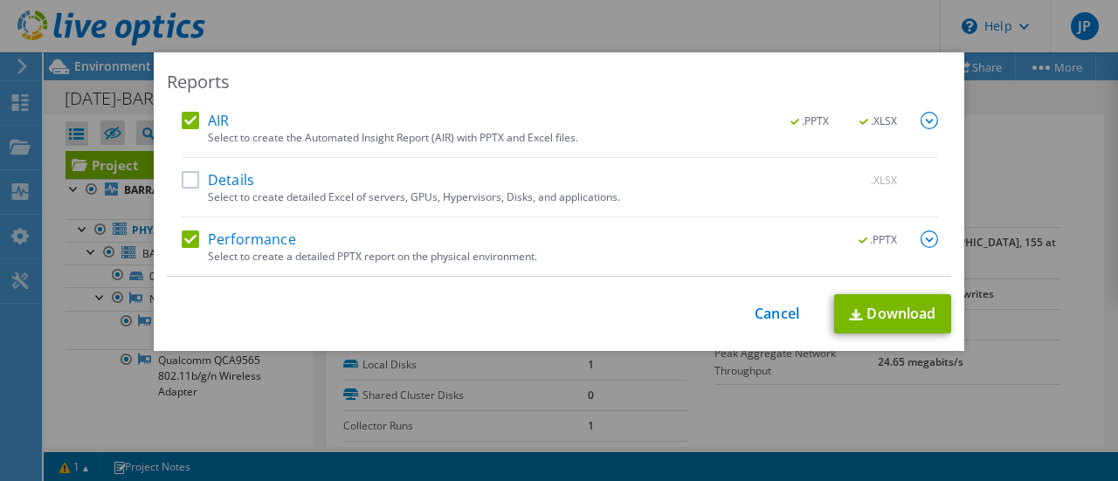
click at [0, 0] on input "AIR" at bounding box center [0, 0] width 0 height 0
click at [886, 316] on link "Download" at bounding box center [892, 313] width 117 height 39
click at [765, 307] on link "Cancel" at bounding box center [777, 314] width 45 height 17
